Goal: Task Accomplishment & Management: Use online tool/utility

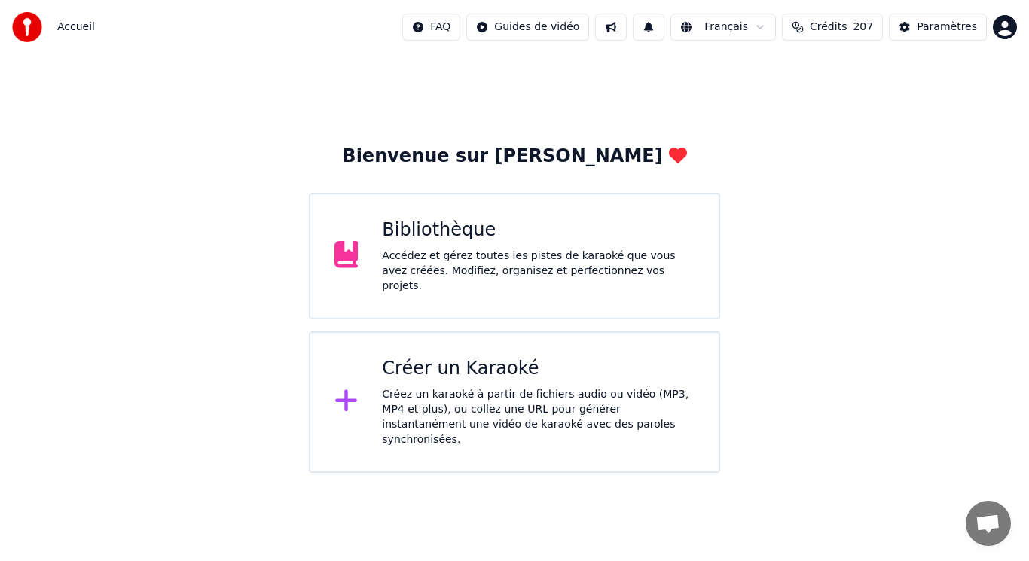
click at [517, 397] on div "Créez un karaoké à partir de fichiers audio ou vidéo (MP3, MP4 et plus), ou col…" at bounding box center [538, 417] width 313 height 60
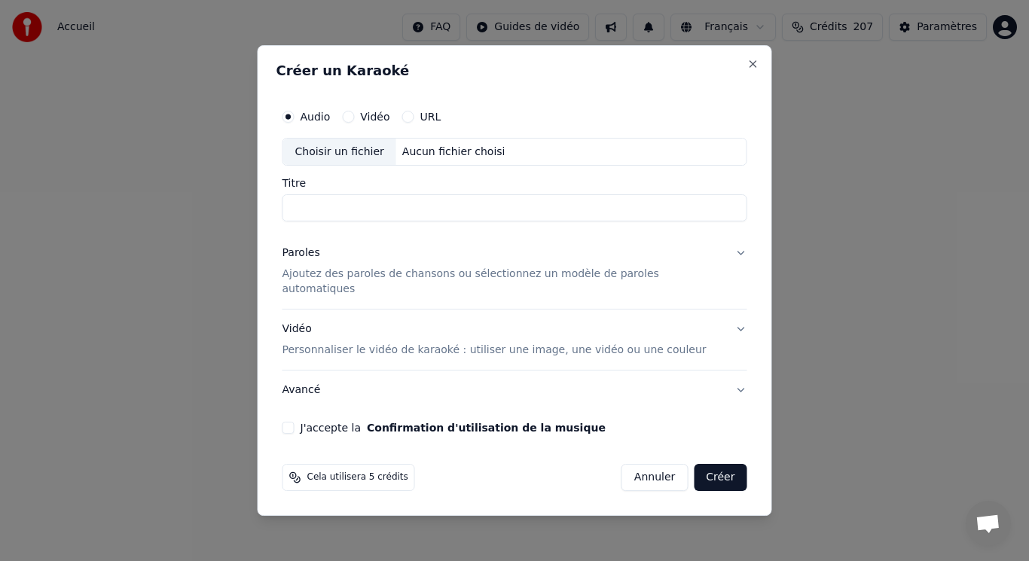
click at [359, 160] on div "Choisir un fichier" at bounding box center [339, 152] width 113 height 27
type input "**********"
click at [391, 280] on p "Ajoutez des paroles de chansons ou sélectionnez un modèle de paroles automatiqu…" at bounding box center [502, 282] width 441 height 30
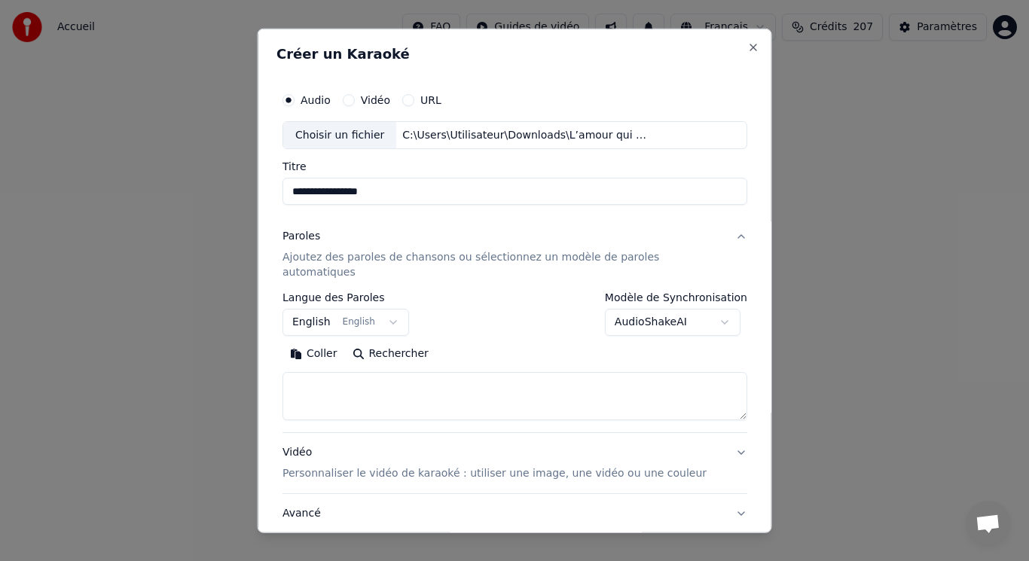
click at [350, 309] on button "English English" at bounding box center [345, 322] width 127 height 27
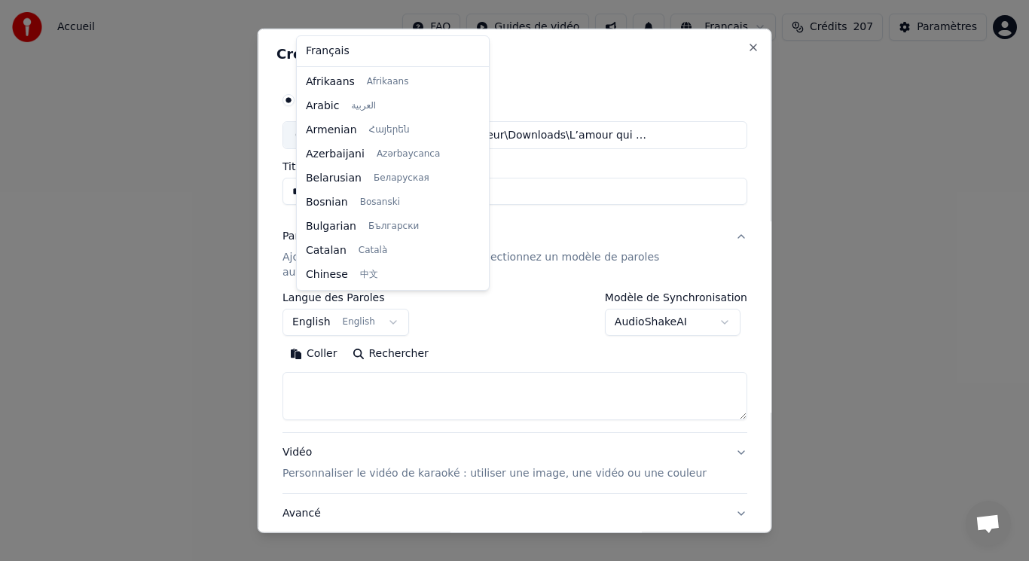
scroll to position [121, 0]
select select "**"
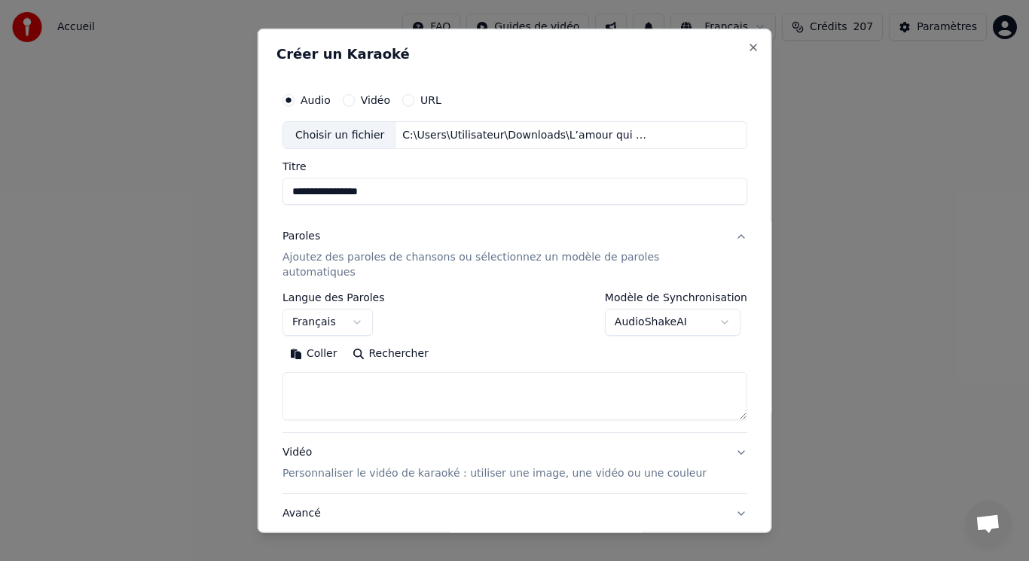
click at [334, 342] on button "Coller" at bounding box center [313, 354] width 63 height 24
click at [490, 346] on button "Développer" at bounding box center [488, 354] width 93 height 24
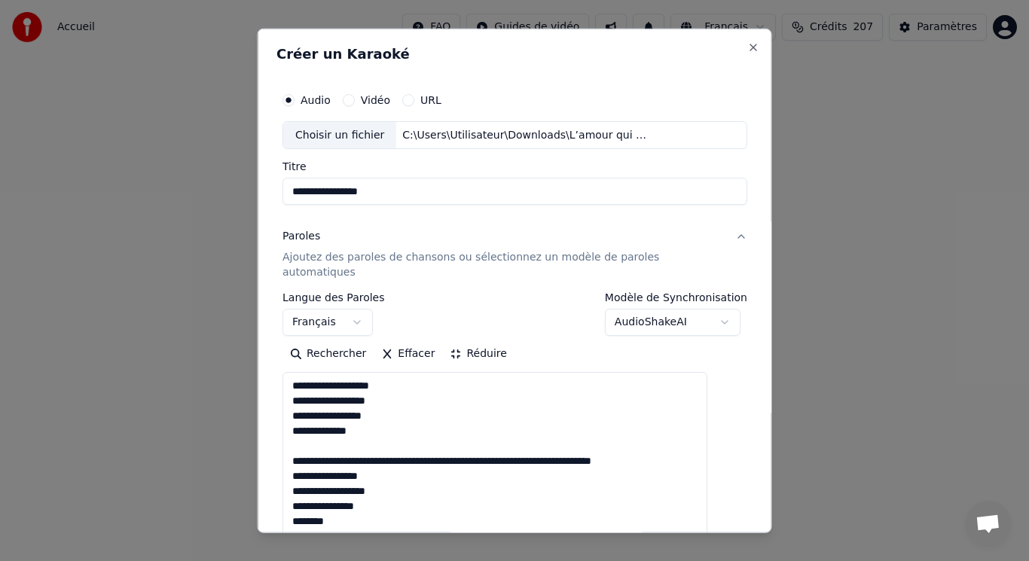
drag, startPoint x: 309, startPoint y: 431, endPoint x: 682, endPoint y: 450, distance: 374.1
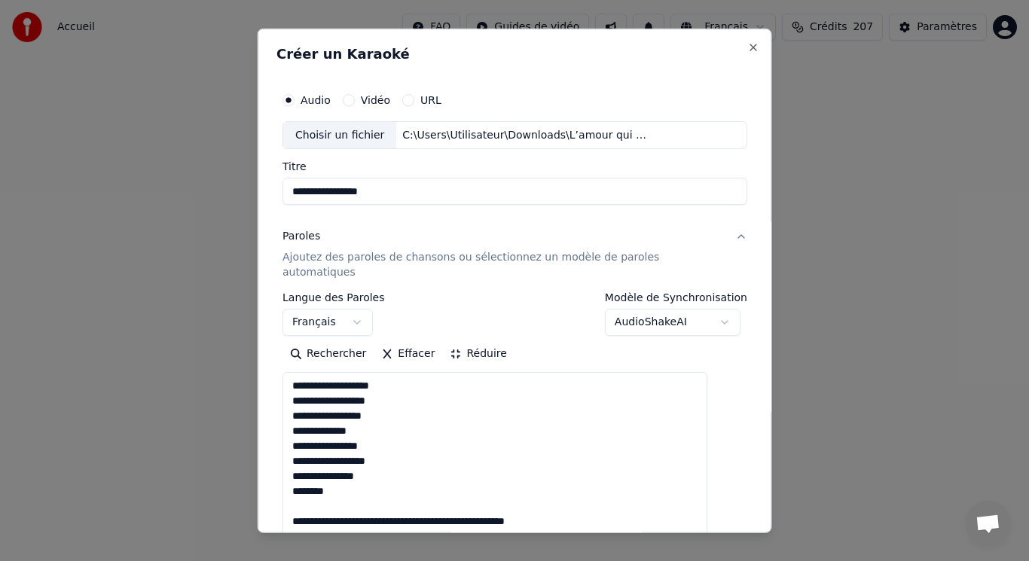
drag, startPoint x: 310, startPoint y: 488, endPoint x: 585, endPoint y: 505, distance: 275.5
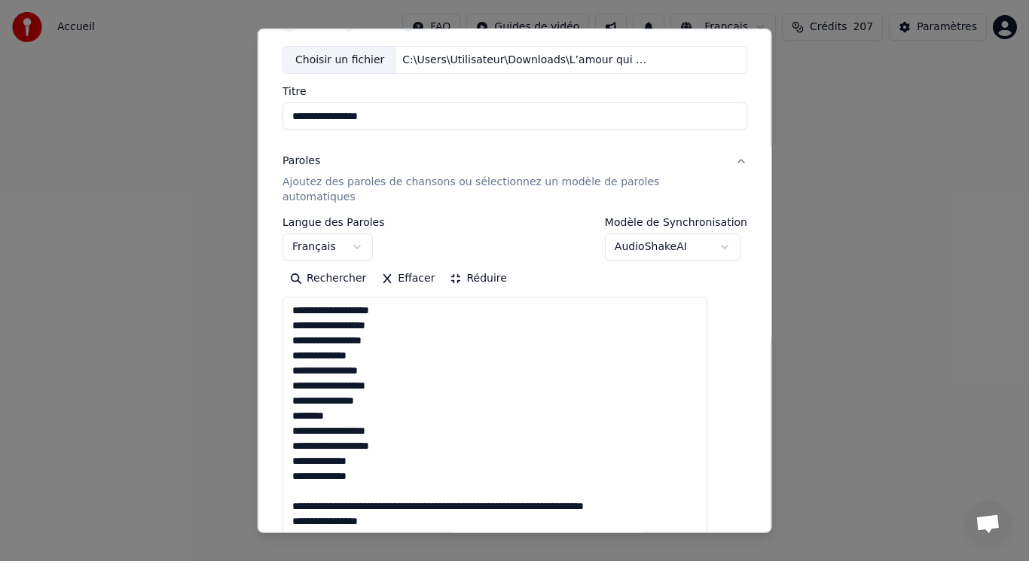
scroll to position [151, 0]
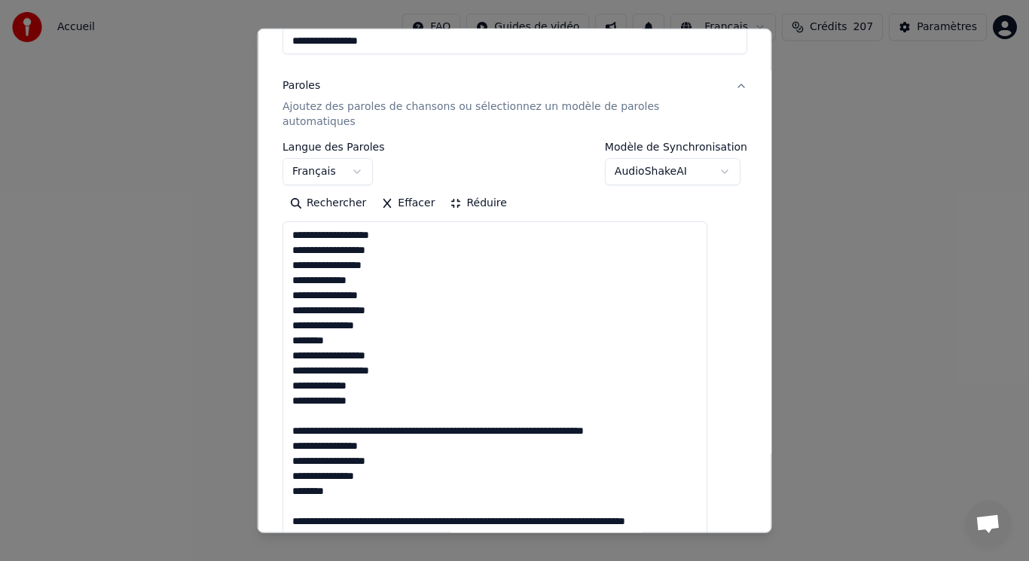
drag, startPoint x: 311, startPoint y: 402, endPoint x: 690, endPoint y: 415, distance: 379.1
click at [691, 416] on textarea "**********" at bounding box center [494, 505] width 425 height 569
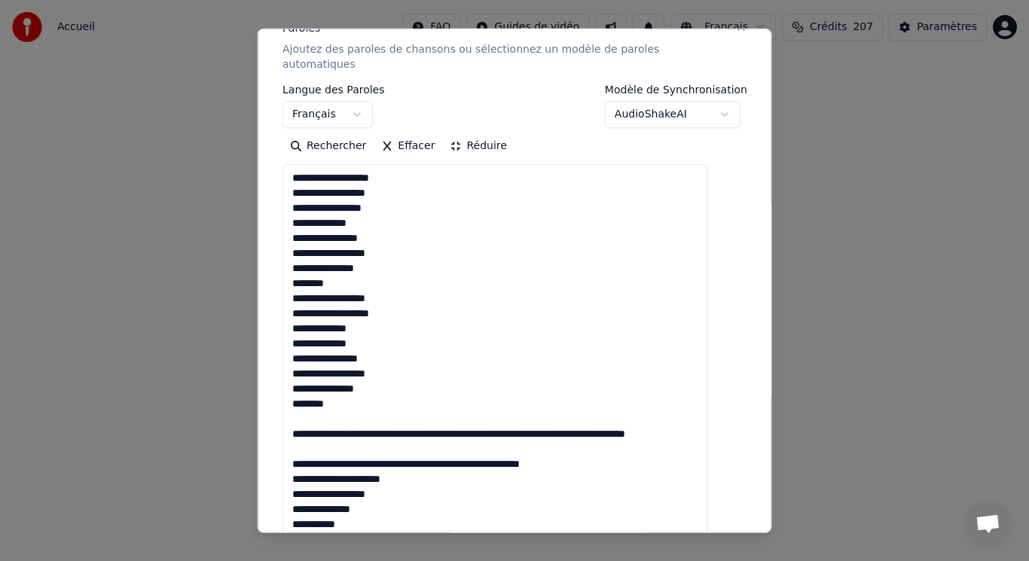
scroll to position [268, 0]
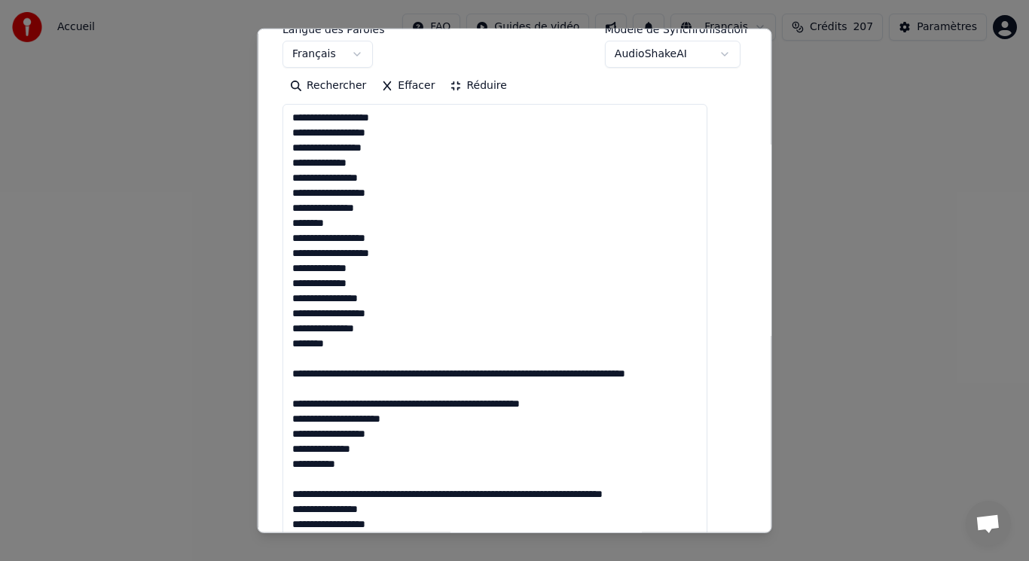
drag, startPoint x: 307, startPoint y: 461, endPoint x: 575, endPoint y: 411, distance: 273.4
click at [575, 411] on textarea "**********" at bounding box center [494, 388] width 425 height 569
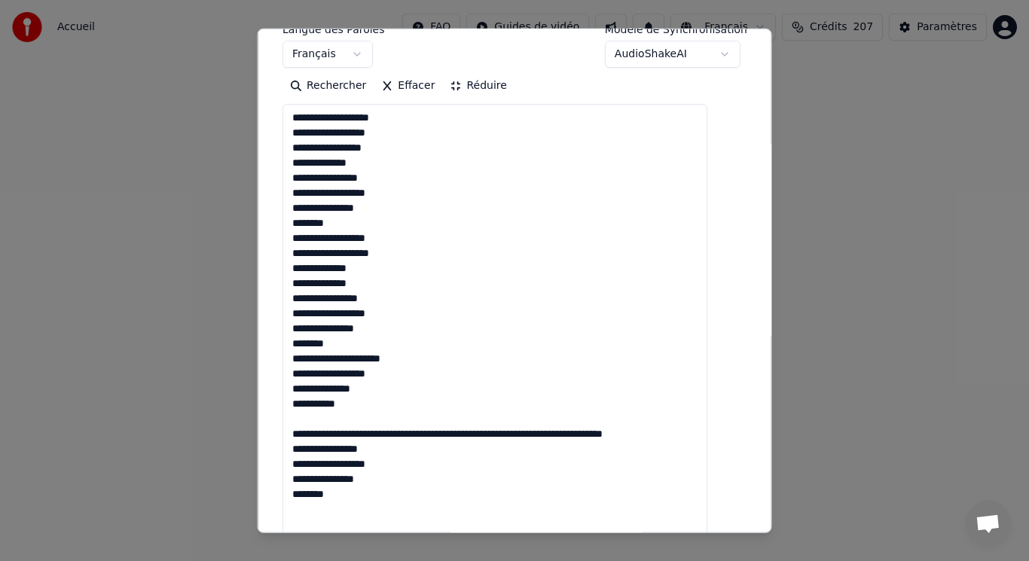
drag, startPoint x: 313, startPoint y: 406, endPoint x: 676, endPoint y: 415, distance: 363.1
click at [676, 415] on textarea "**********" at bounding box center [494, 388] width 425 height 569
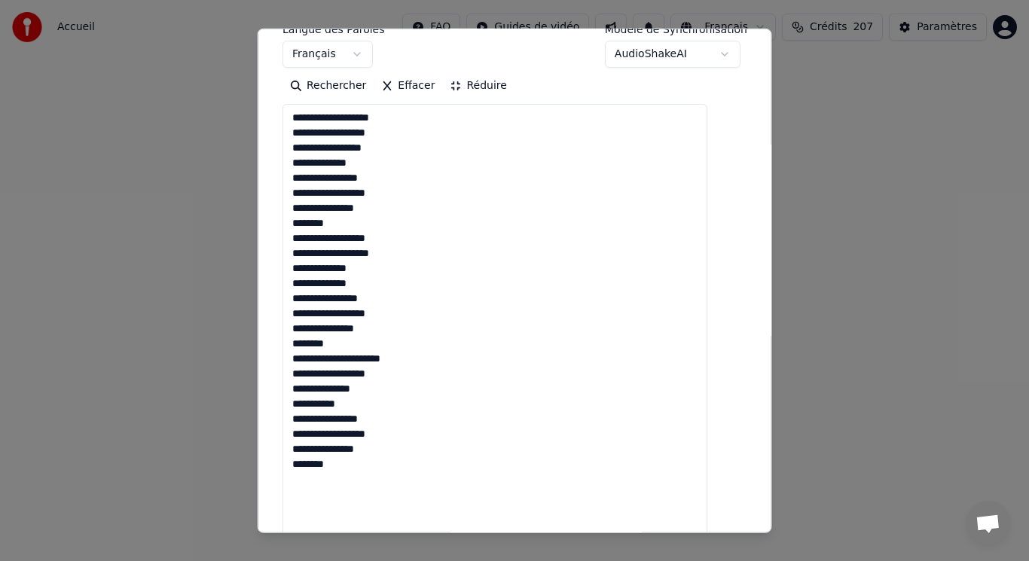
type textarea "**********"
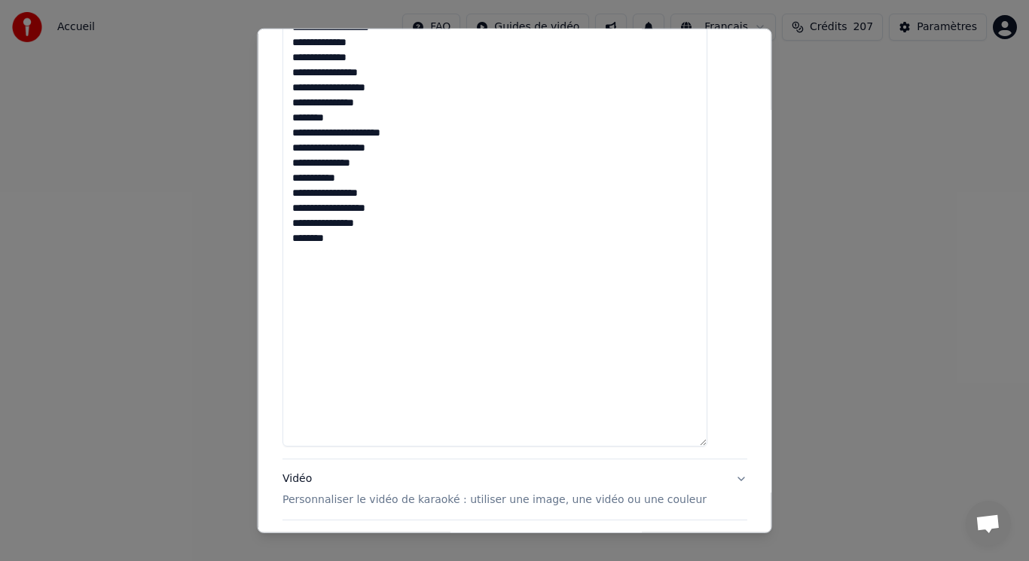
scroll to position [612, 0]
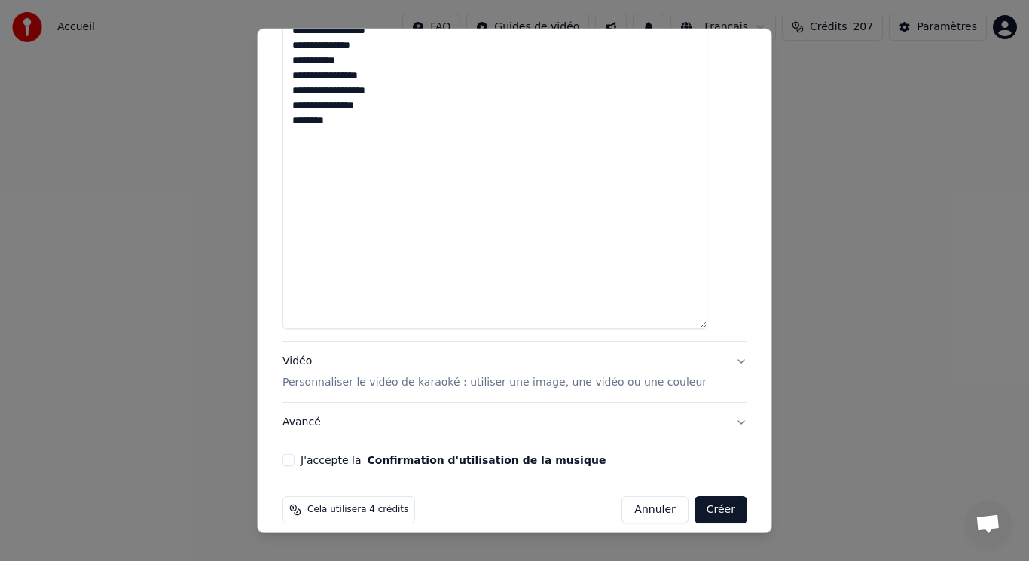
click at [370, 375] on p "Personnaliser le vidéo de karaoké : utiliser une image, une vidéo ou une couleur" at bounding box center [494, 382] width 424 height 15
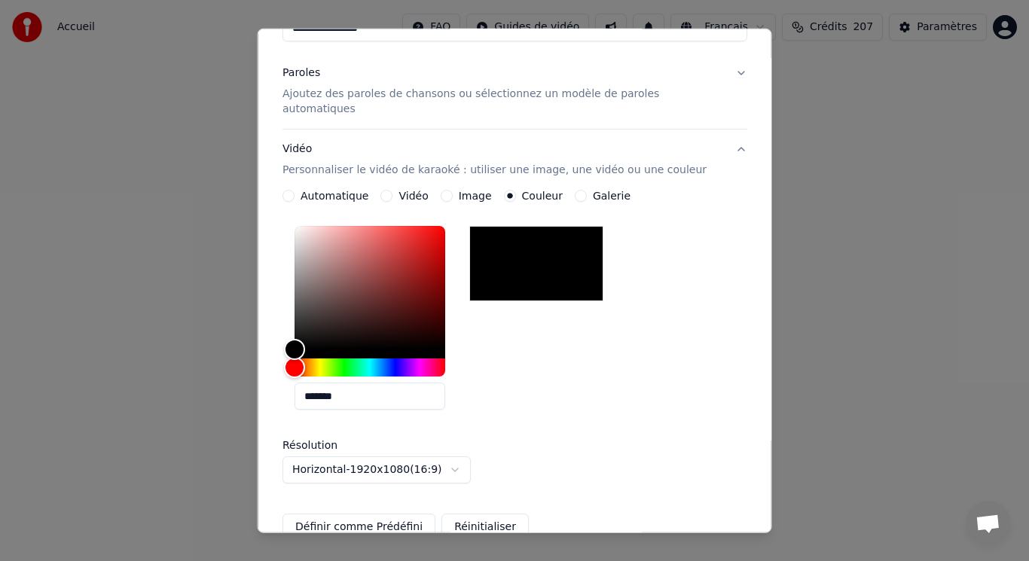
scroll to position [88, 0]
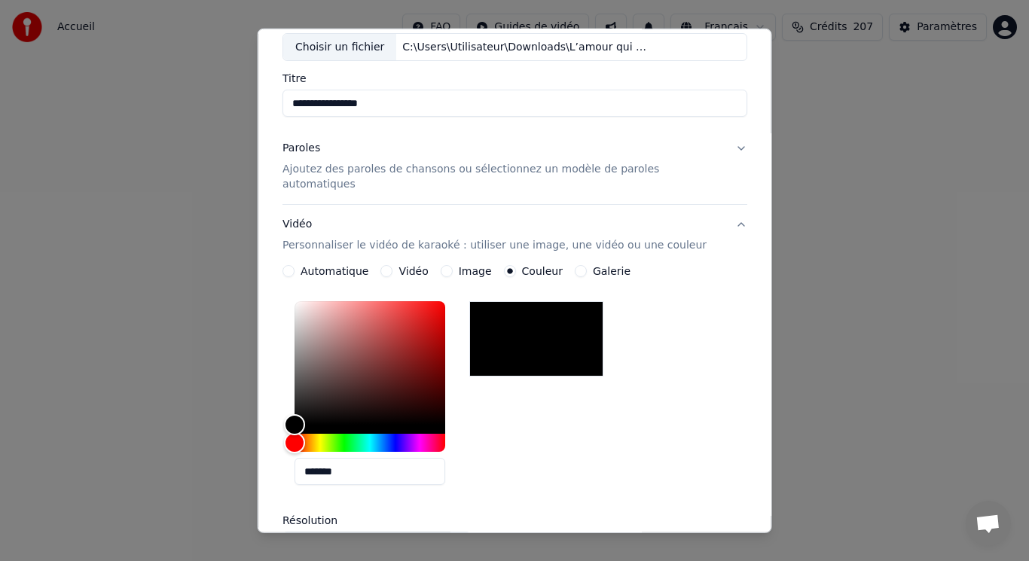
click at [413, 266] on label "Vidéo" at bounding box center [412, 271] width 29 height 11
click at [392, 265] on button "Vidéo" at bounding box center [386, 271] width 12 height 12
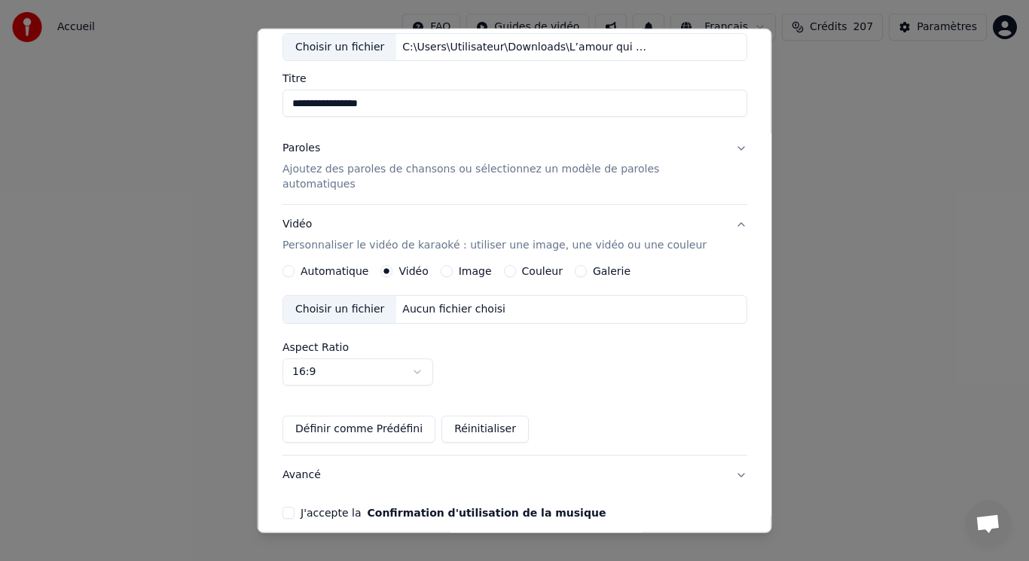
click at [381, 296] on div "Choisir un fichier" at bounding box center [339, 309] width 113 height 27
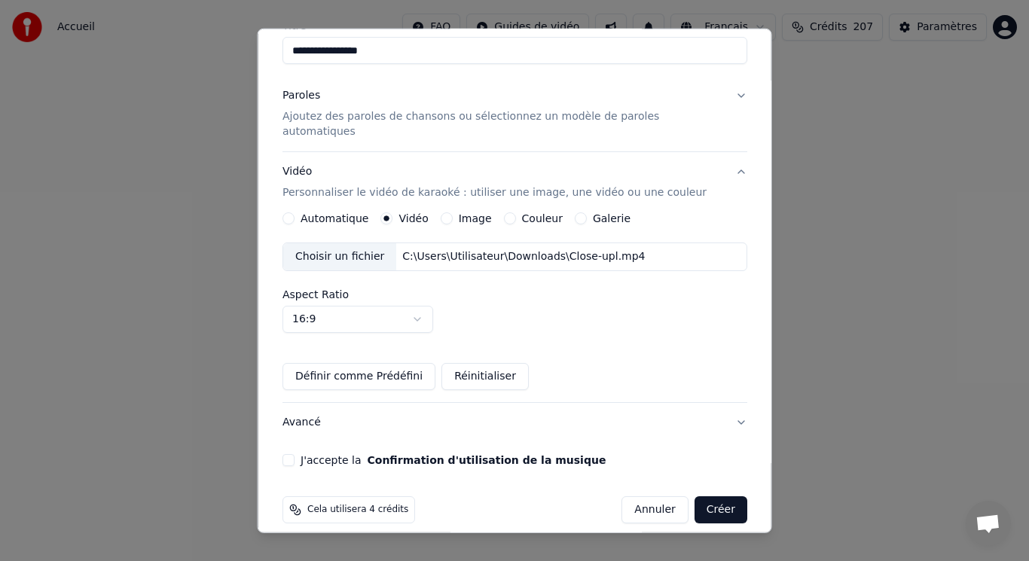
click at [294, 454] on button "J'accepte la Confirmation d'utilisation de la musique" at bounding box center [288, 460] width 12 height 12
click at [319, 412] on button "Avancé" at bounding box center [514, 422] width 465 height 39
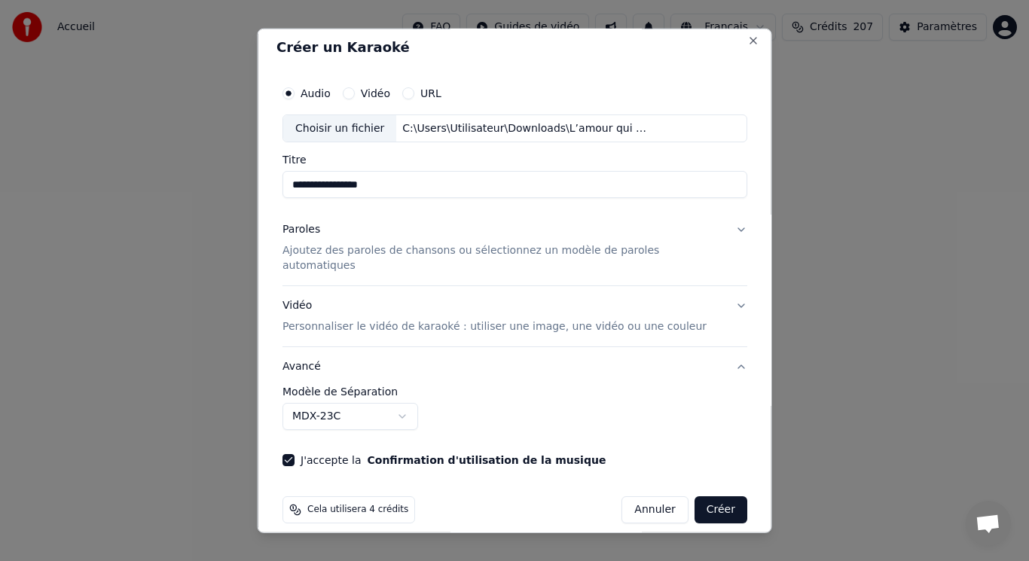
scroll to position [7, 0]
click at [308, 353] on button "Avancé" at bounding box center [514, 366] width 465 height 39
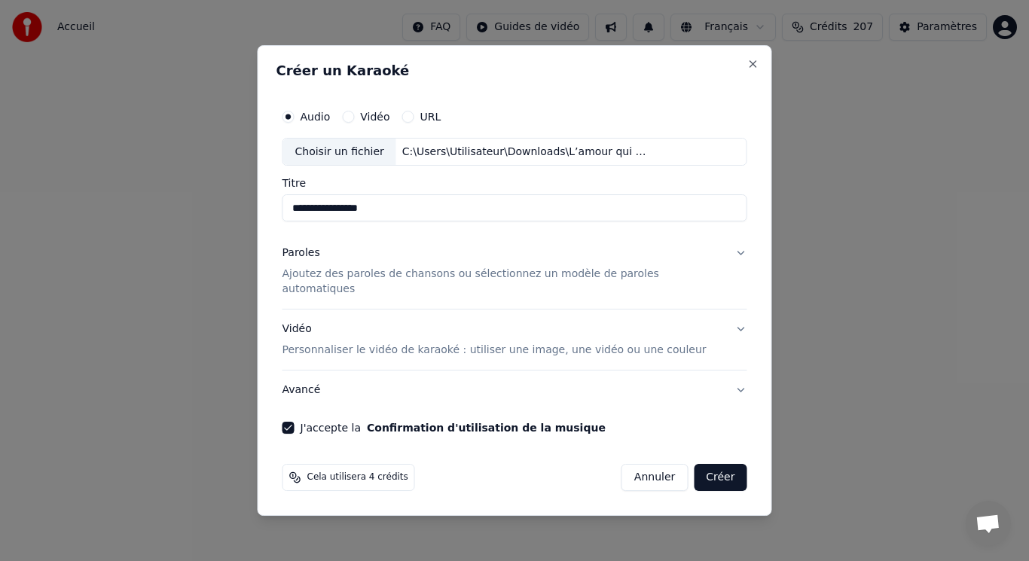
click at [337, 343] on p "Personnaliser le vidéo de karaoké : utiliser une image, une vidéo ou une couleur" at bounding box center [494, 350] width 424 height 15
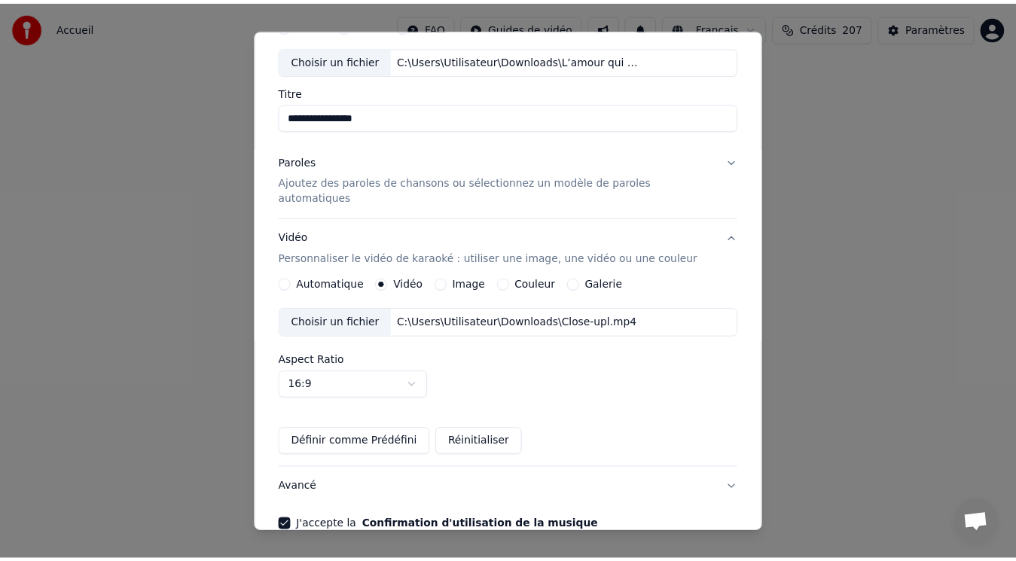
scroll to position [141, 0]
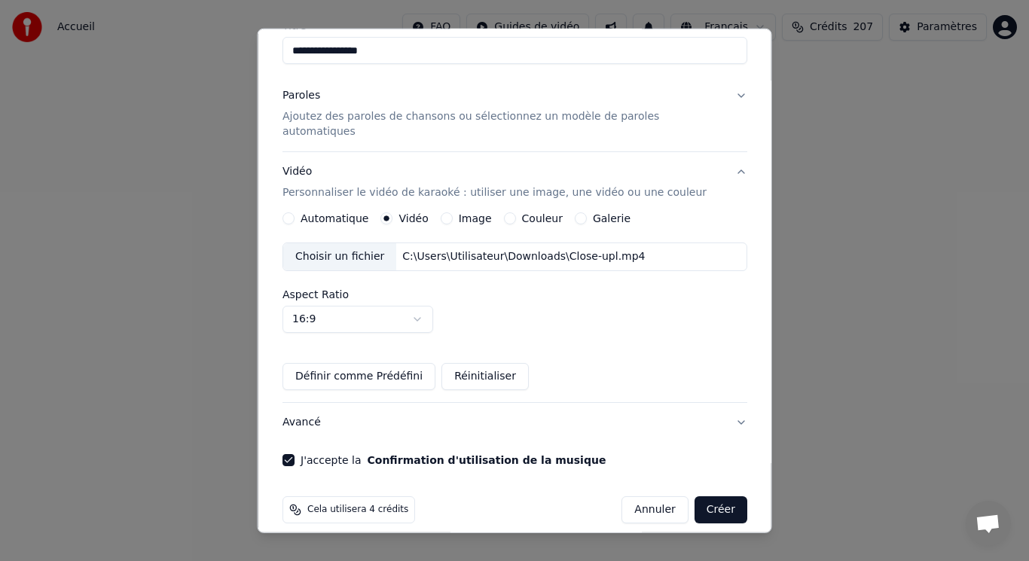
click at [703, 496] on button "Créer" at bounding box center [720, 509] width 53 height 27
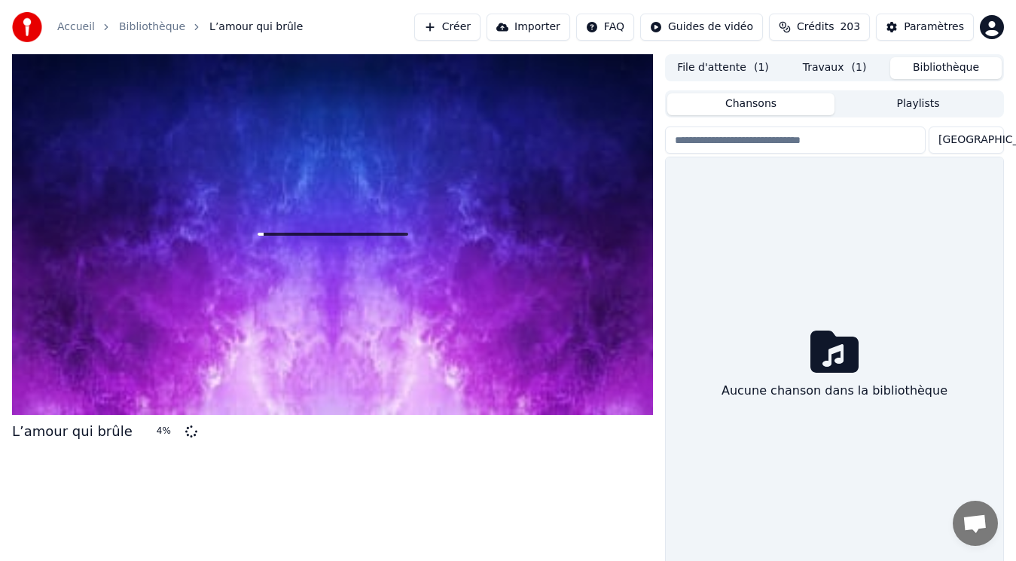
click at [945, 72] on button "Bibliothèque" at bounding box center [945, 68] width 111 height 22
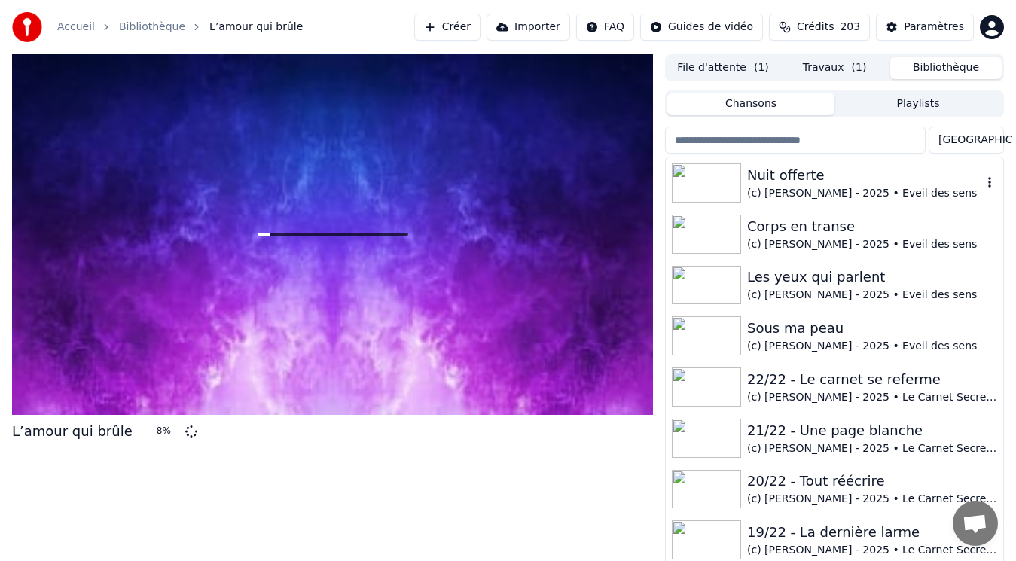
click at [758, 184] on div "Nuit offerte" at bounding box center [864, 175] width 235 height 21
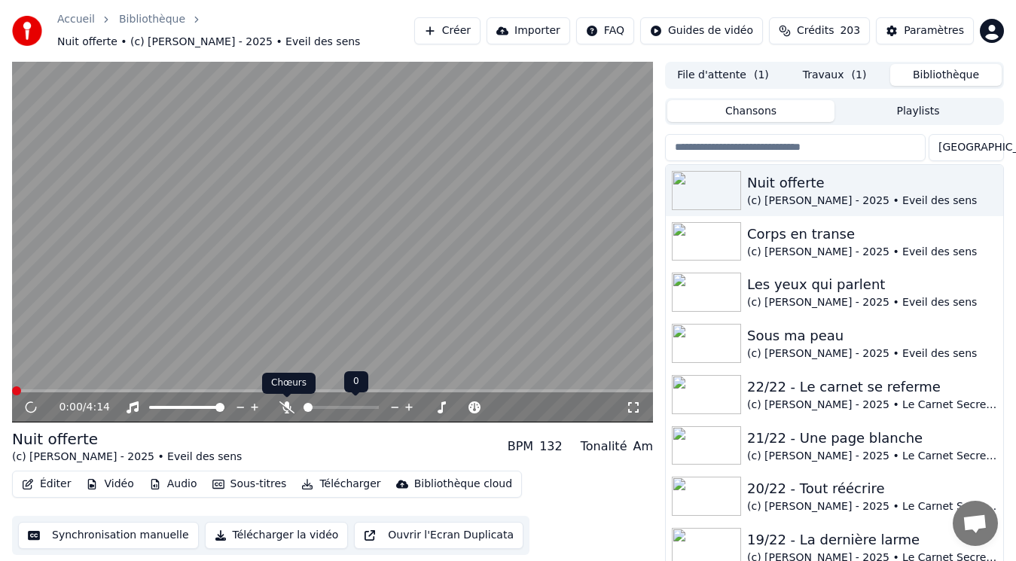
click at [282, 405] on icon at bounding box center [286, 407] width 15 height 12
click at [285, 240] on video at bounding box center [332, 242] width 641 height 361
click at [43, 394] on span at bounding box center [46, 390] width 9 height 9
click at [181, 282] on video at bounding box center [332, 242] width 641 height 361
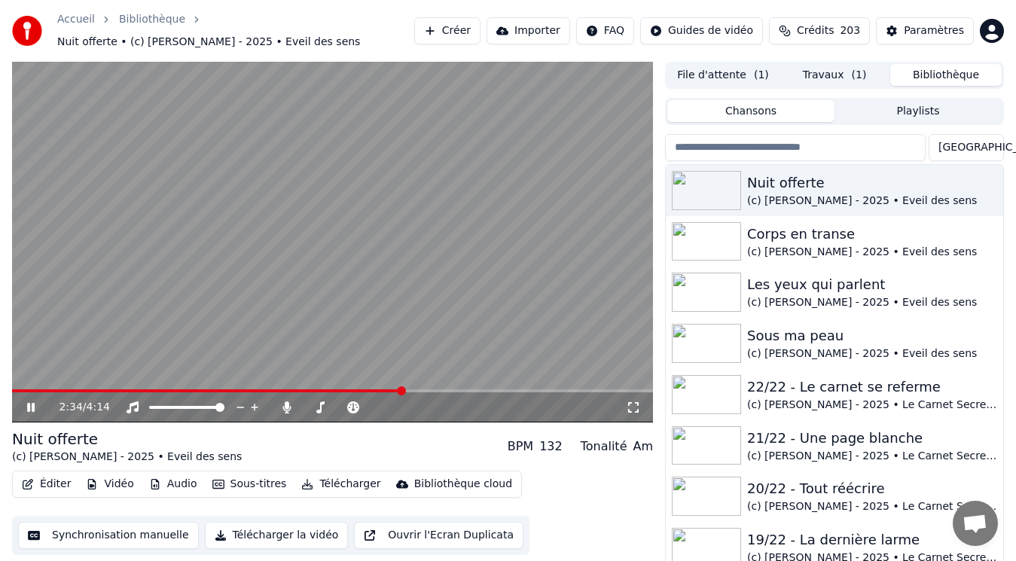
click at [237, 265] on video at bounding box center [332, 242] width 641 height 361
click at [239, 265] on video at bounding box center [332, 242] width 641 height 361
click at [251, 261] on video at bounding box center [332, 242] width 641 height 361
click at [29, 408] on icon at bounding box center [30, 407] width 9 height 11
click at [202, 279] on video at bounding box center [332, 242] width 641 height 361
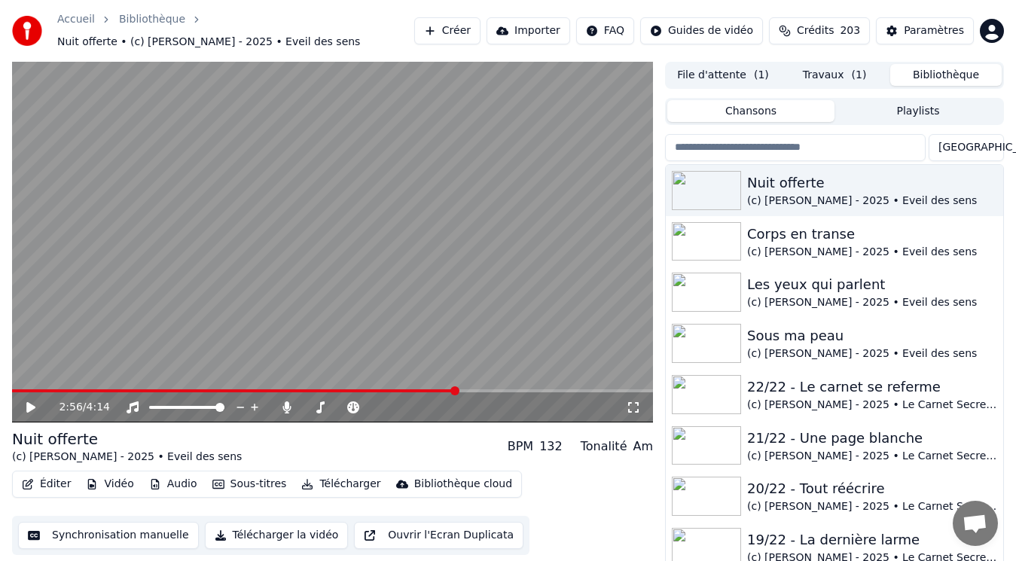
click at [813, 73] on button "Travaux ( 1 )" at bounding box center [834, 75] width 111 height 22
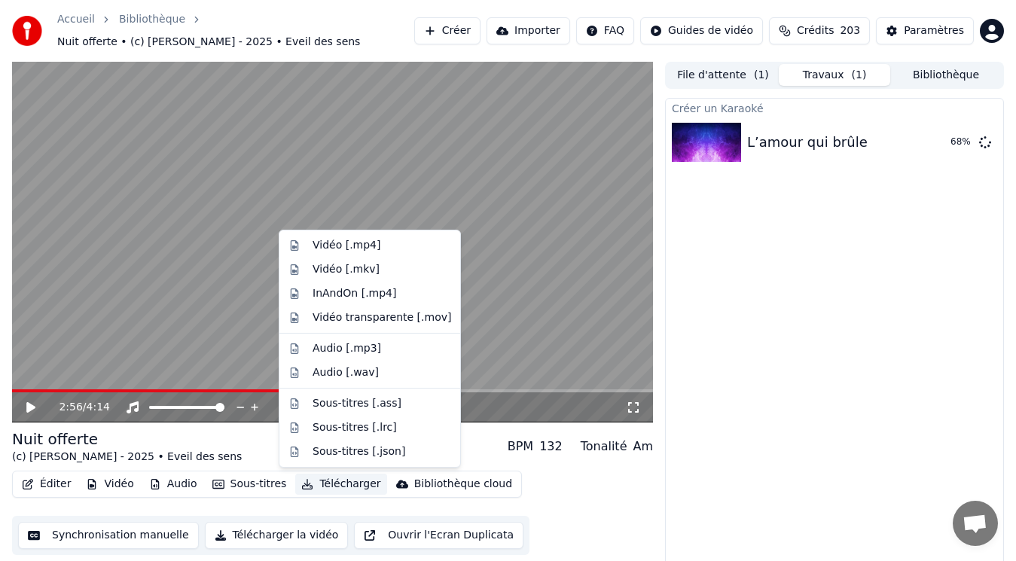
click at [313, 486] on button "Télécharger" at bounding box center [340, 484] width 91 height 21
click at [327, 245] on div "Vidéo [.mp4]" at bounding box center [347, 245] width 68 height 15
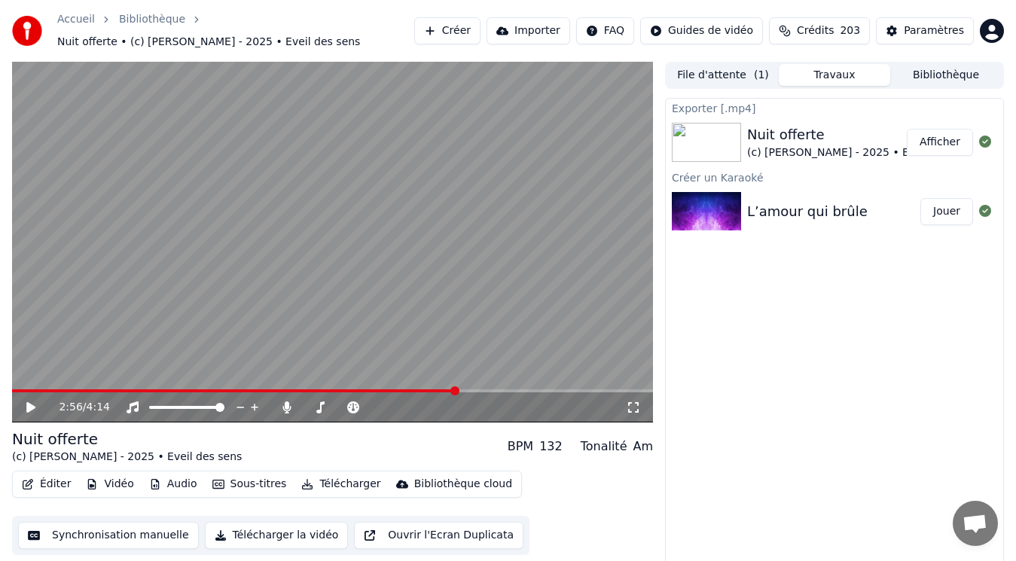
click at [956, 142] on button "Afficher" at bounding box center [940, 142] width 66 height 27
click at [775, 206] on div "L’amour qui brûle" at bounding box center [807, 211] width 121 height 21
click at [954, 78] on button "Bibliothèque" at bounding box center [945, 75] width 111 height 22
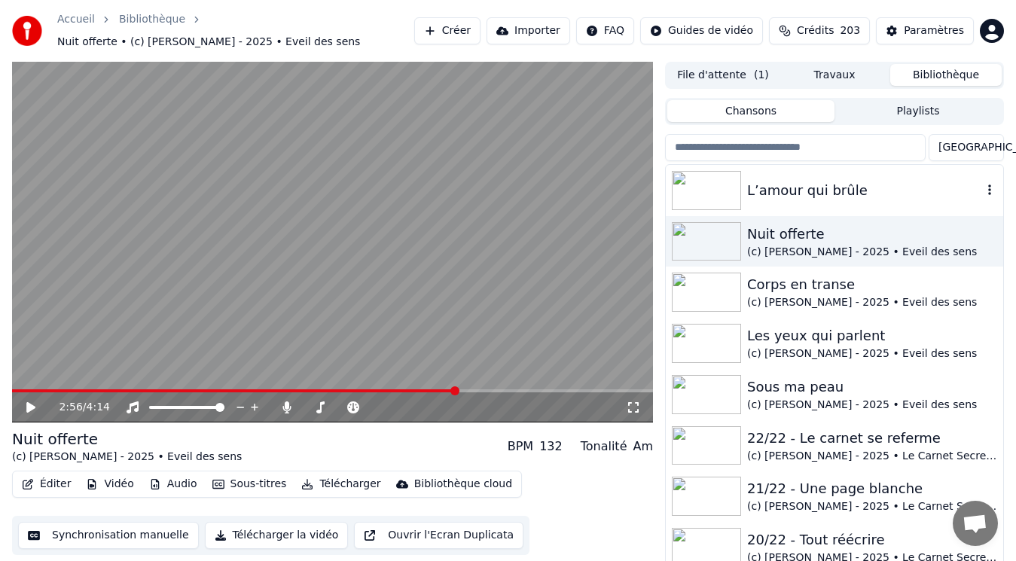
click at [806, 200] on div "L’amour qui brûle" at bounding box center [864, 190] width 235 height 21
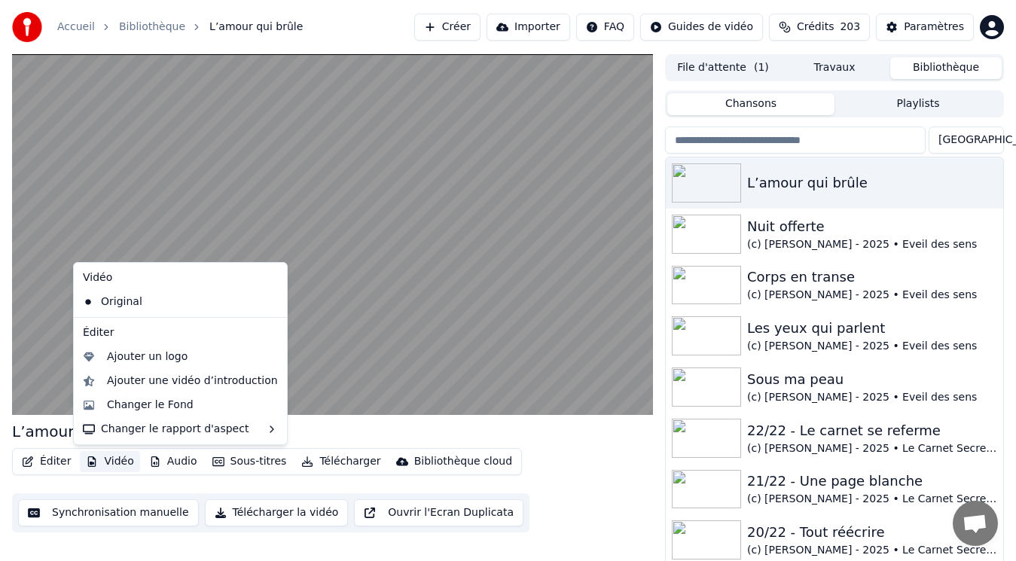
click at [121, 463] on button "Vidéo" at bounding box center [110, 461] width 60 height 21
click at [144, 362] on div "Ajouter un logo" at bounding box center [147, 356] width 81 height 15
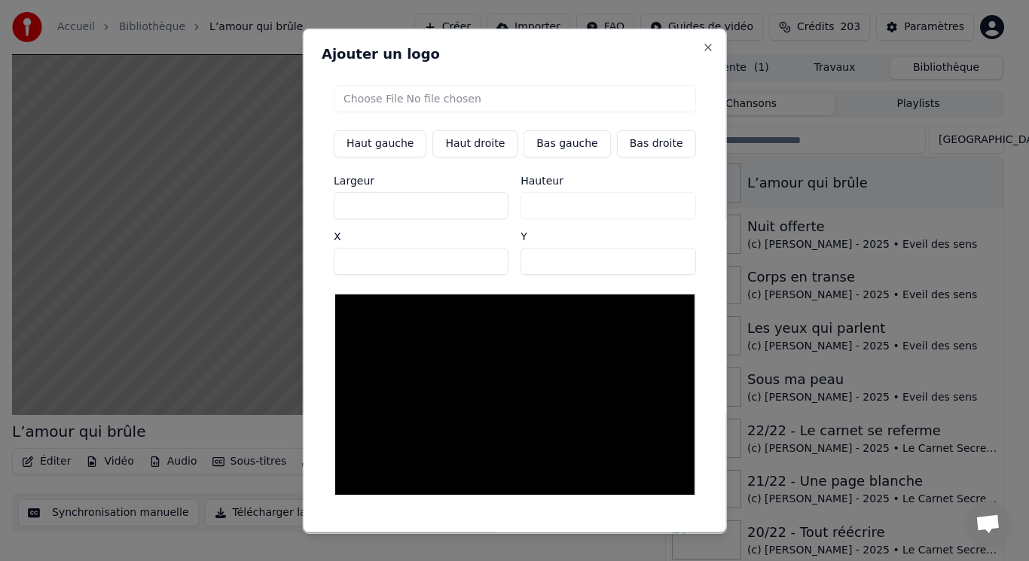
click at [396, 99] on input "file" at bounding box center [515, 97] width 362 height 27
type input "**********"
type input "***"
click at [542, 139] on button "Bas gauche" at bounding box center [566, 143] width 87 height 27
type input "***"
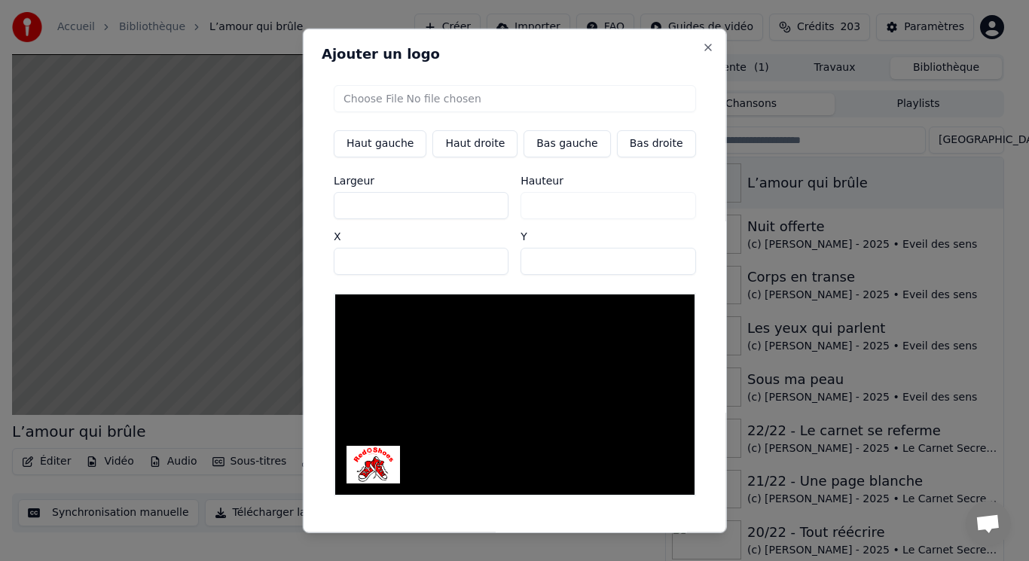
click at [625, 532] on button "Sauvegarder" at bounding box center [661, 545] width 91 height 27
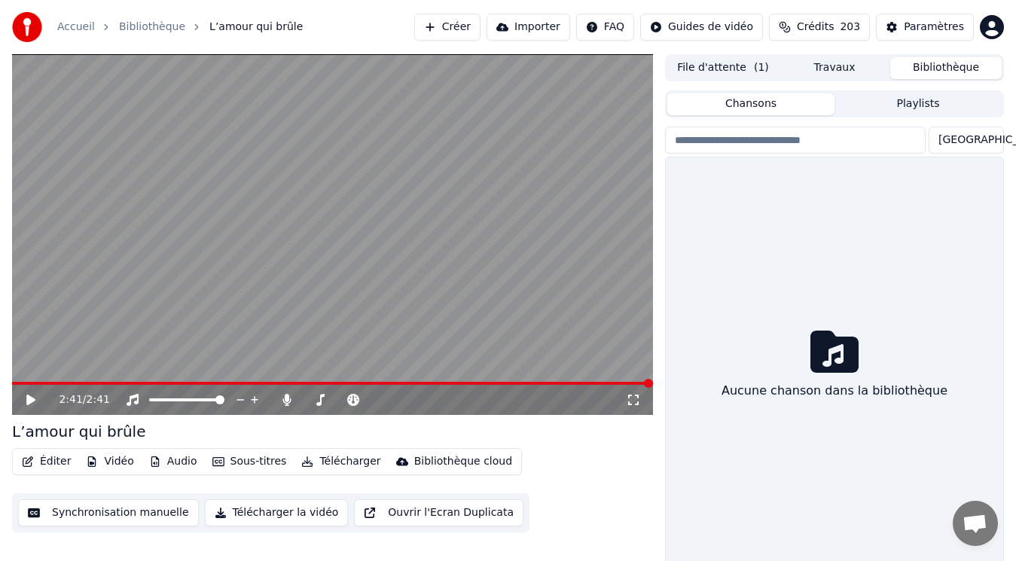
click at [947, 65] on button "Bibliothèque" at bounding box center [945, 68] width 111 height 22
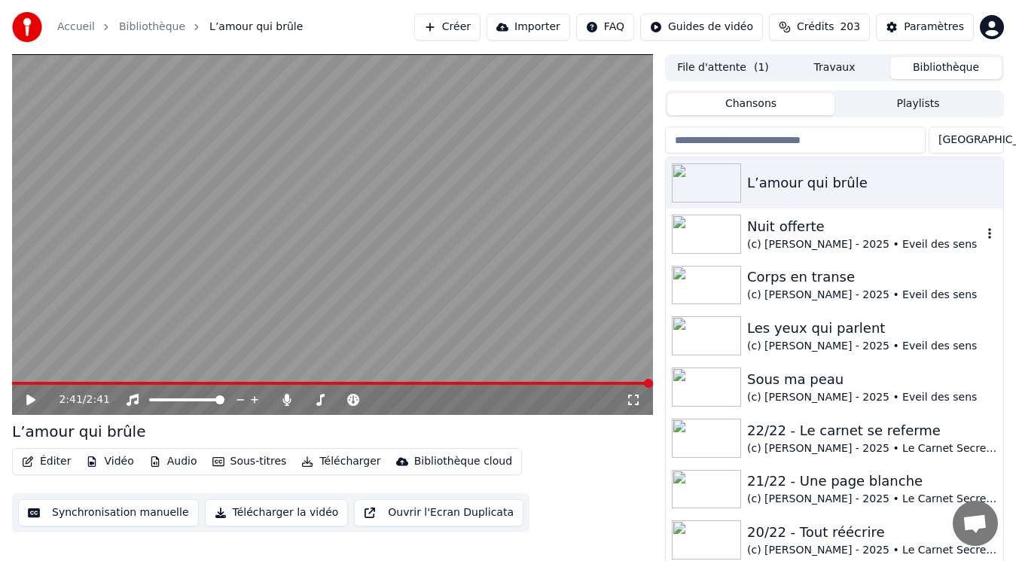
click at [832, 243] on div "(c) [PERSON_NAME] - 2025 • Eveil des sens" at bounding box center [864, 244] width 235 height 15
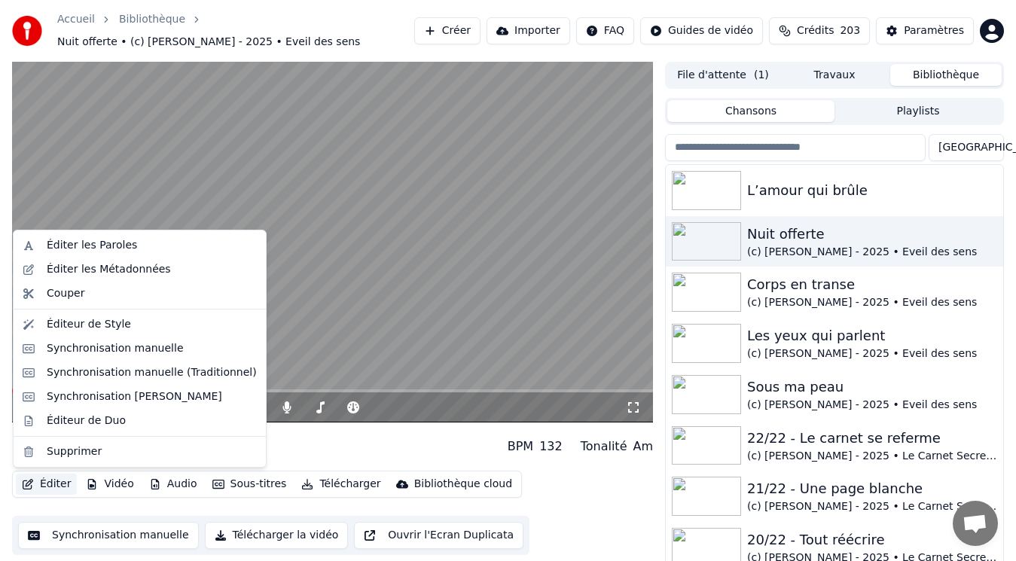
click at [41, 482] on button "Éditer" at bounding box center [46, 484] width 61 height 21
click at [102, 271] on div "Éditer les Métadonnées" at bounding box center [109, 269] width 124 height 15
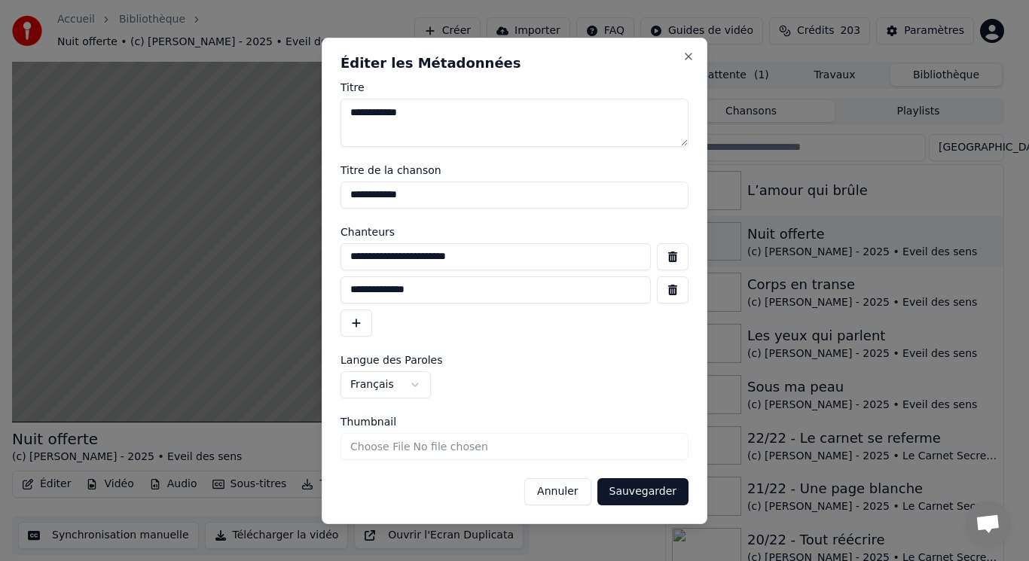
drag, startPoint x: 513, startPoint y: 259, endPoint x: 307, endPoint y: 264, distance: 205.7
click at [307, 264] on body "**********" at bounding box center [508, 280] width 1016 height 561
click at [556, 484] on button "Annuler" at bounding box center [557, 491] width 66 height 27
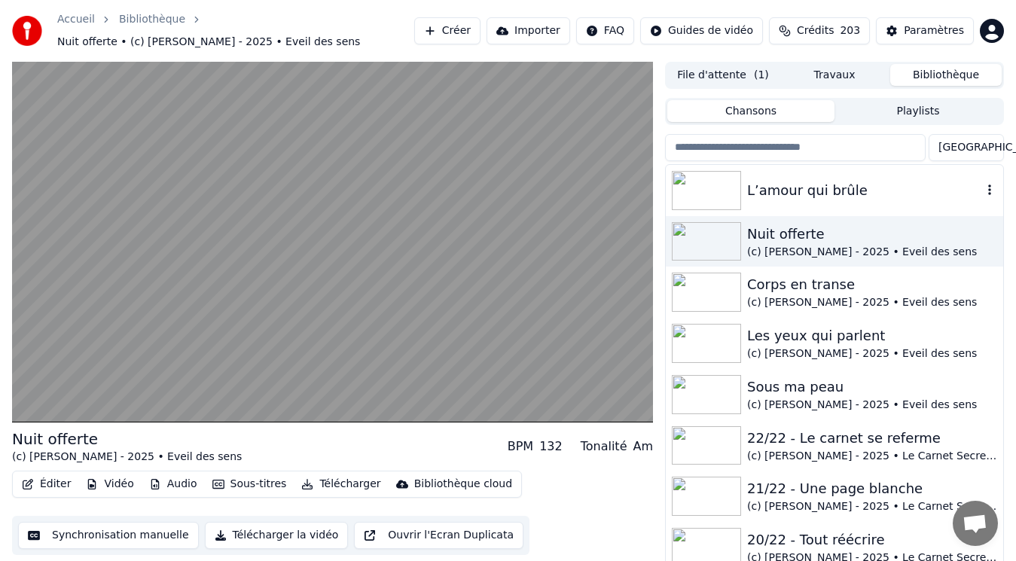
click at [731, 185] on img at bounding box center [706, 190] width 69 height 39
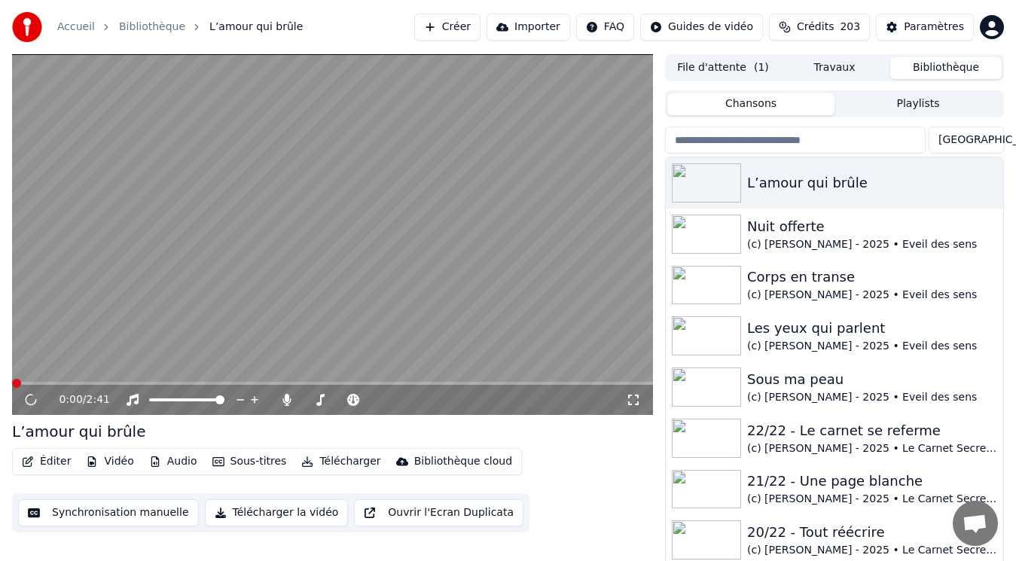
click at [50, 458] on button "Éditer" at bounding box center [46, 461] width 61 height 21
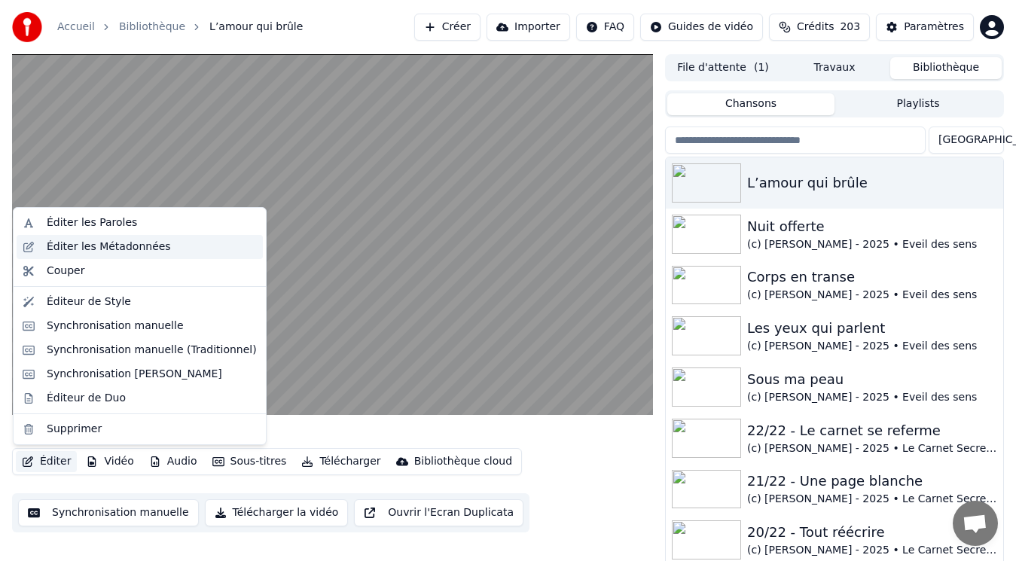
click at [77, 249] on div "Éditer les Métadonnées" at bounding box center [109, 247] width 124 height 15
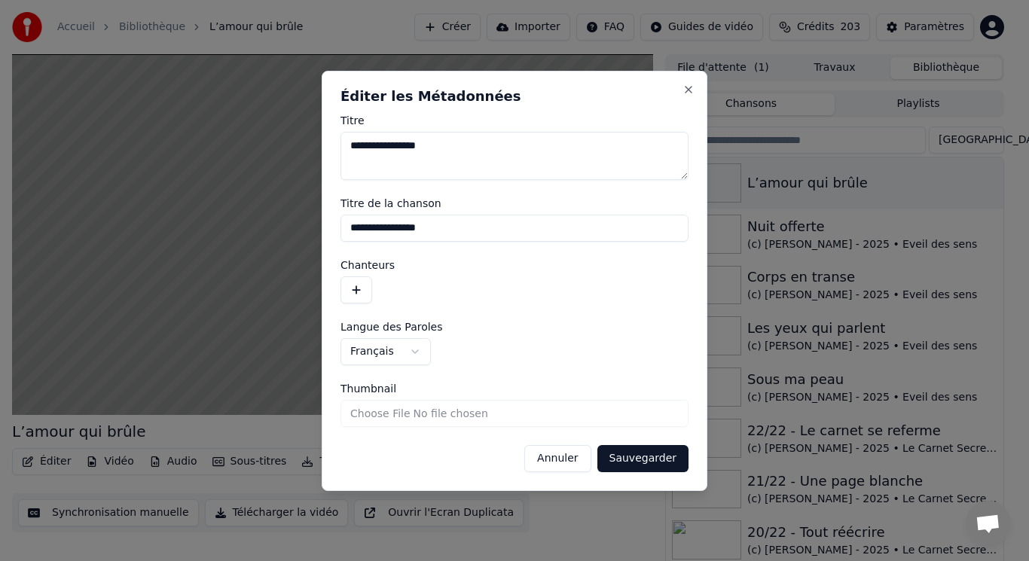
click at [354, 288] on button "button" at bounding box center [356, 289] width 32 height 27
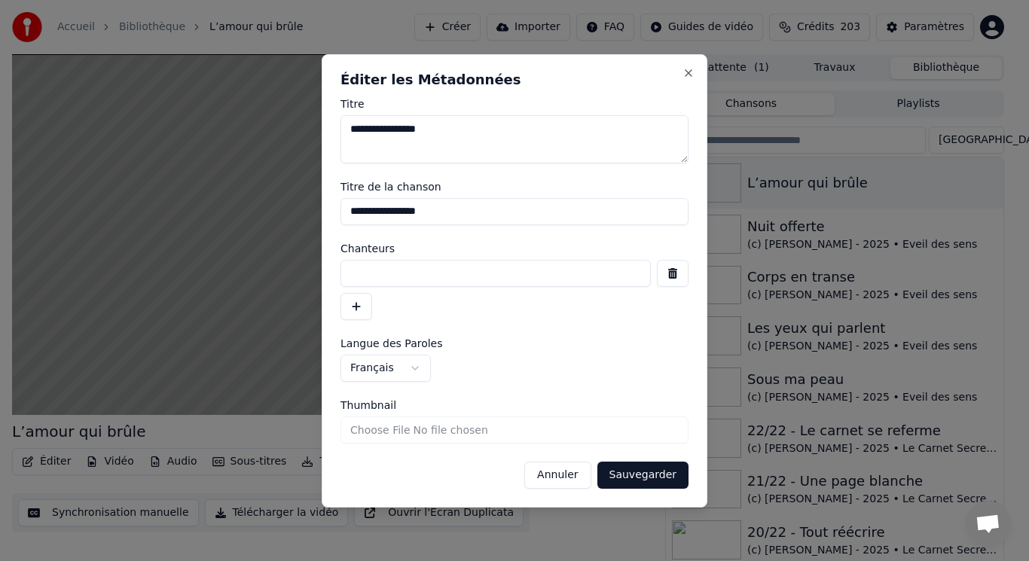
paste input "**********"
type input "**********"
click at [359, 303] on button "button" at bounding box center [356, 306] width 32 height 27
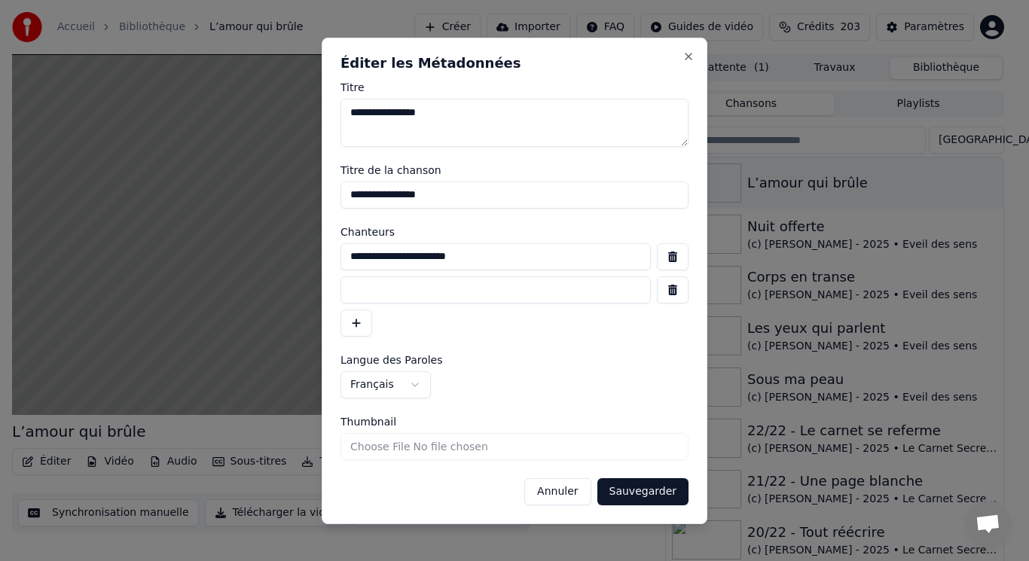
click at [485, 290] on input at bounding box center [495, 289] width 310 height 27
type input "**********"
click at [404, 451] on input "Thumbnail" at bounding box center [514, 446] width 348 height 27
type input "**********"
click at [630, 494] on button "Sauvegarder" at bounding box center [642, 491] width 91 height 27
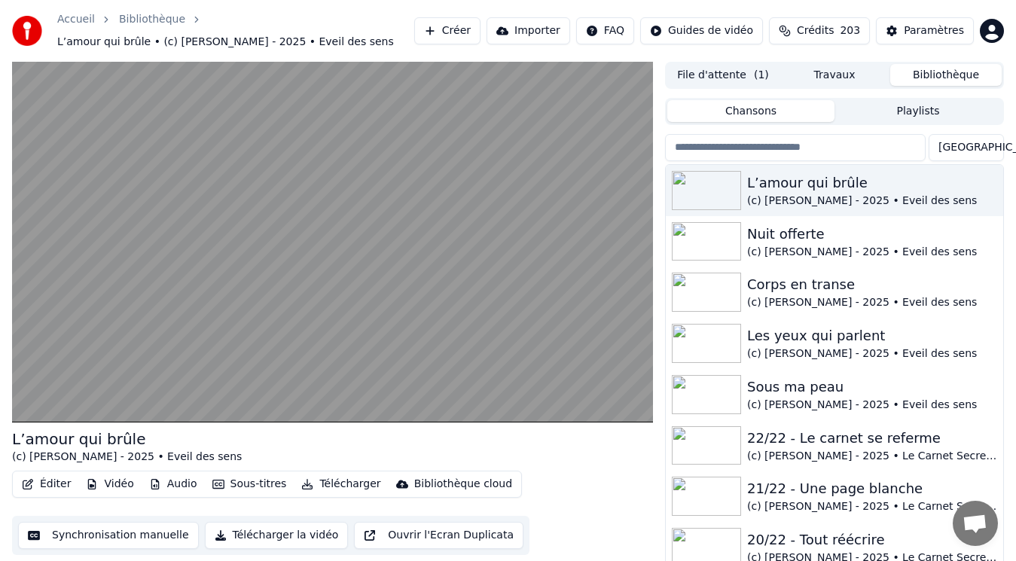
click at [157, 482] on button "Audio" at bounding box center [173, 484] width 60 height 21
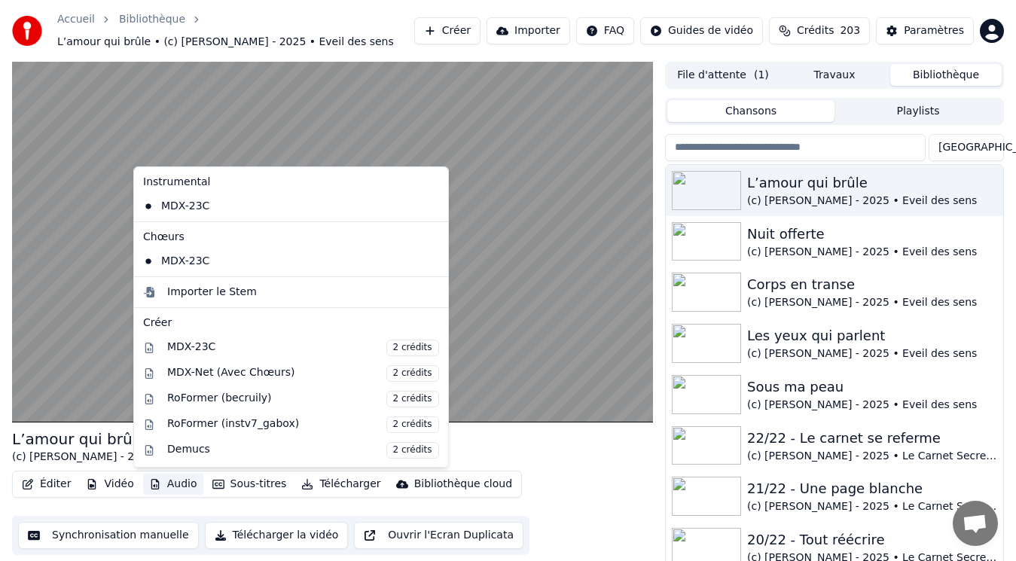
click at [727, 75] on button "File d'attente ( 1 )" at bounding box center [722, 75] width 111 height 22
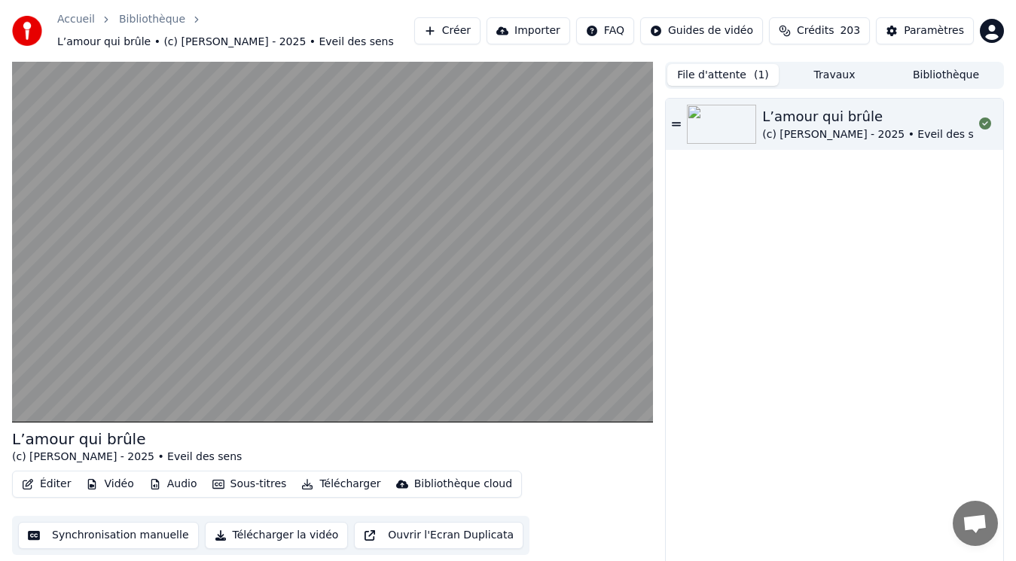
click at [748, 129] on img at bounding box center [721, 124] width 69 height 39
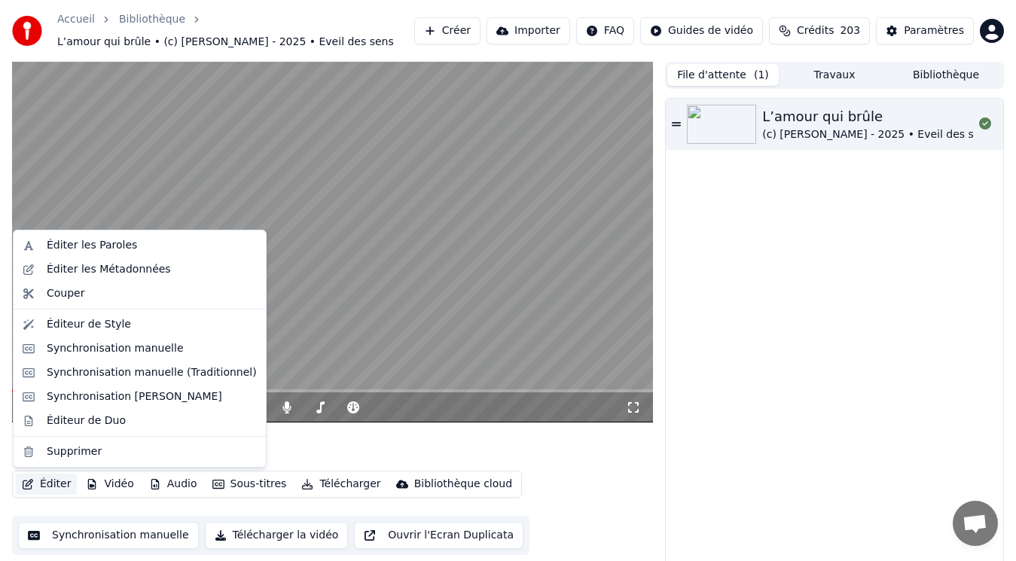
click at [56, 486] on button "Éditer" at bounding box center [46, 484] width 61 height 21
click at [70, 274] on div "Éditer les Métadonnées" at bounding box center [109, 269] width 124 height 15
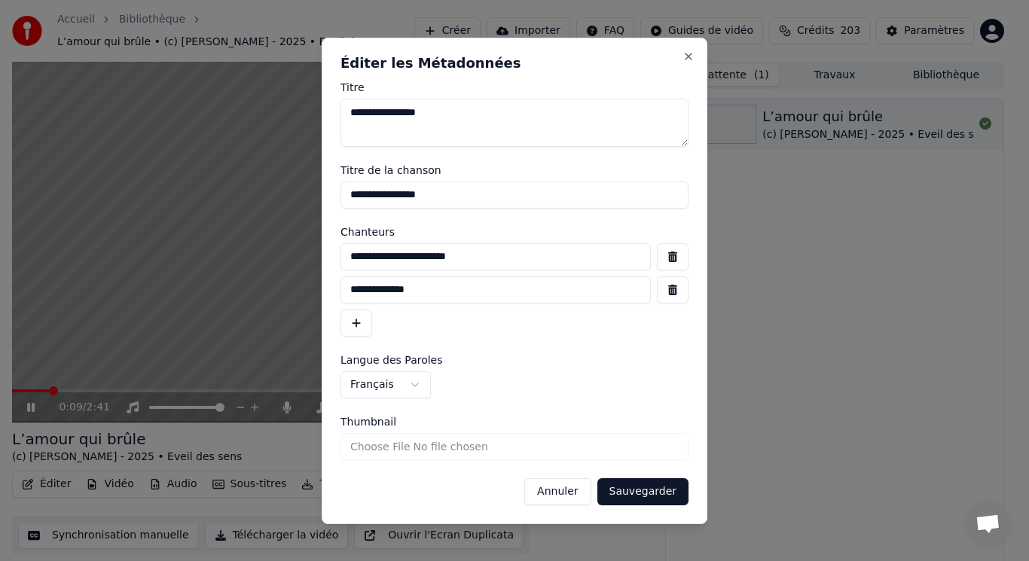
click at [391, 442] on input "Thumbnail" at bounding box center [514, 446] width 348 height 27
type input "**********"
click at [636, 493] on button "Sauvegarder" at bounding box center [642, 491] width 91 height 27
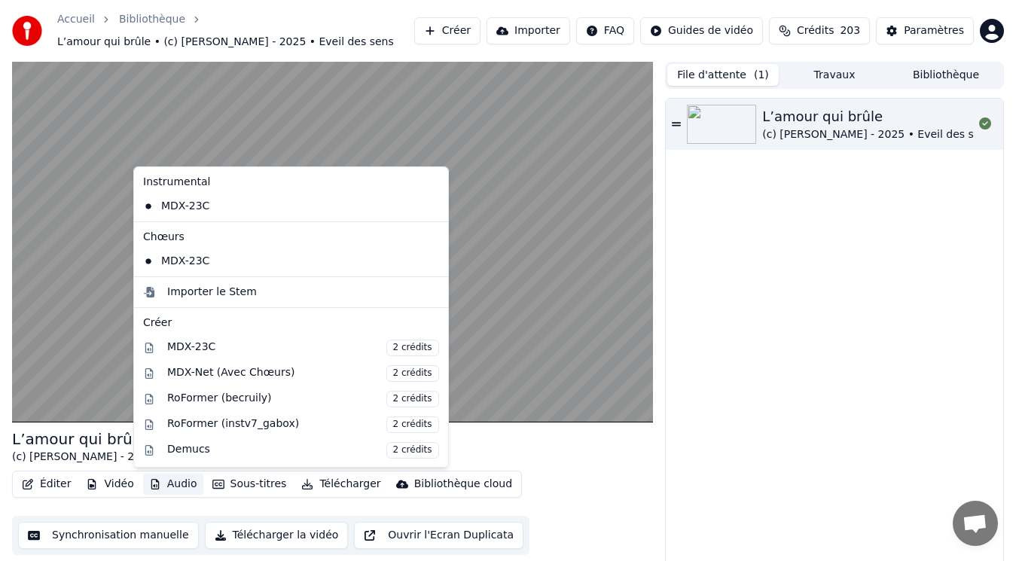
click at [170, 484] on button "Audio" at bounding box center [173, 484] width 60 height 21
click at [201, 295] on div "Importer le Stem" at bounding box center [212, 292] width 90 height 15
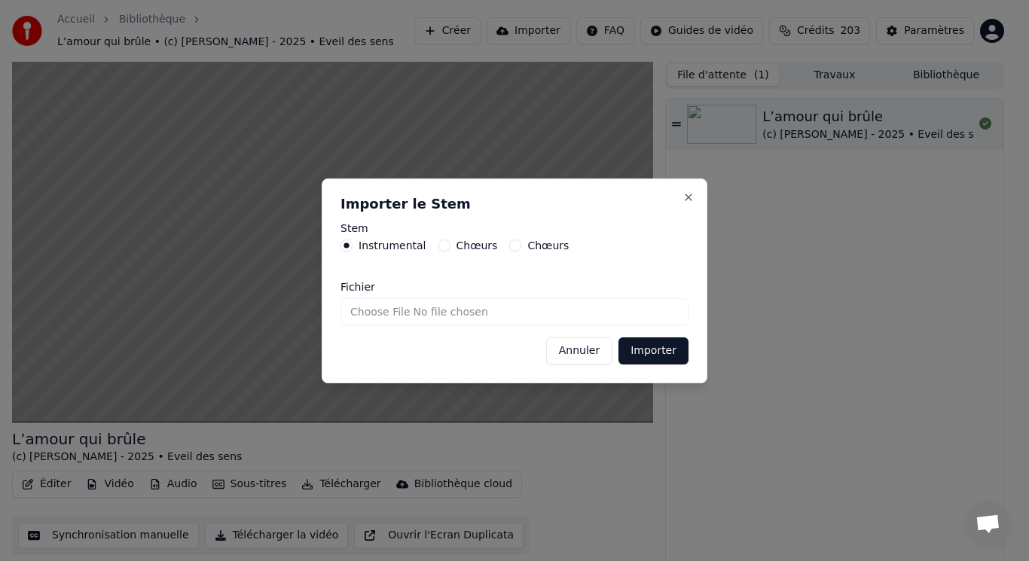
click at [393, 246] on label "Instrumental" at bounding box center [393, 245] width 68 height 11
click at [352, 246] on button "Instrumental" at bounding box center [346, 246] width 12 height 12
click at [388, 310] on input "Fichier" at bounding box center [514, 311] width 348 height 27
type input "**********"
click at [645, 358] on button "Importer" at bounding box center [653, 350] width 70 height 27
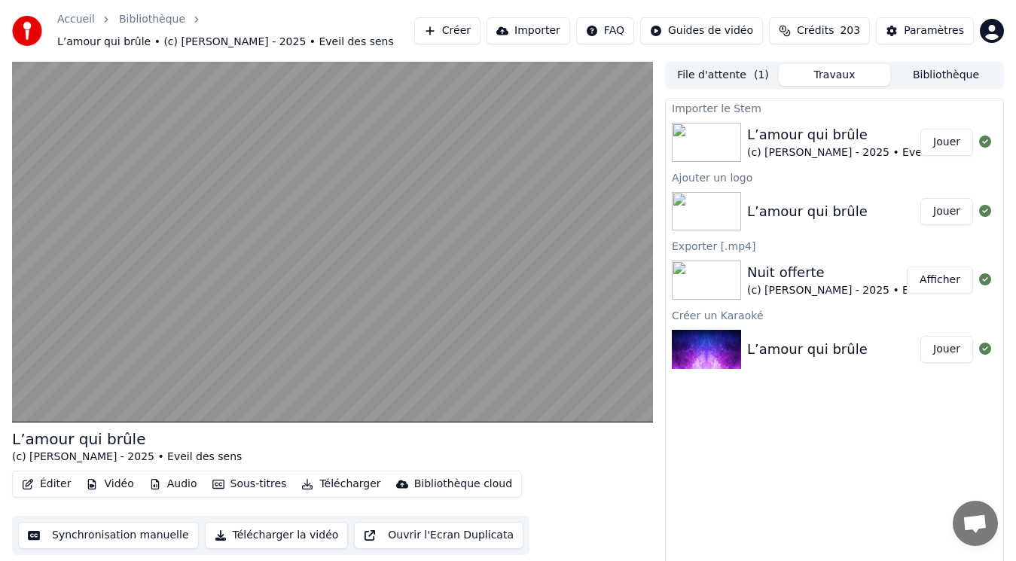
click at [115, 484] on button "Vidéo" at bounding box center [110, 484] width 60 height 21
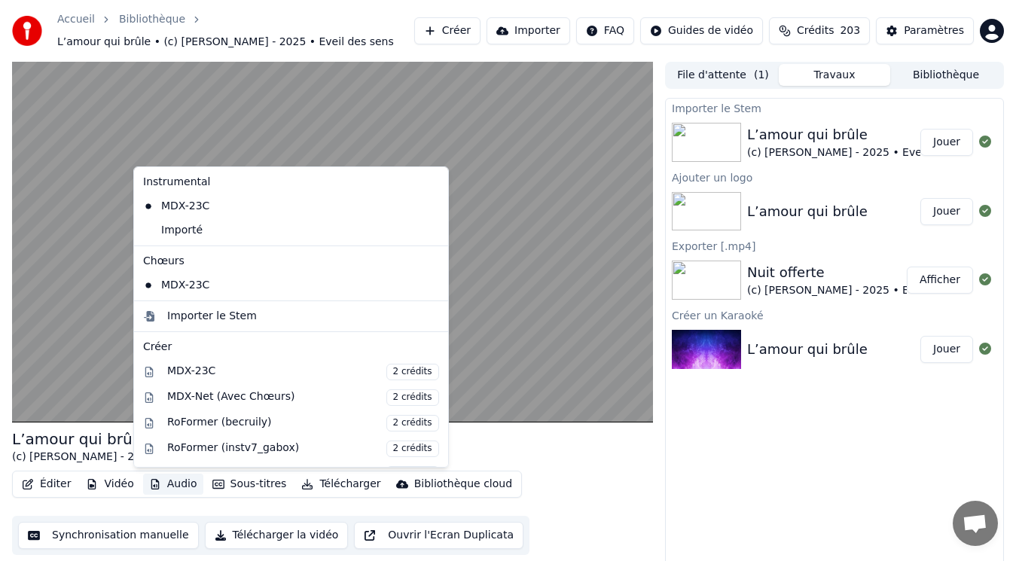
click at [157, 483] on button "Audio" at bounding box center [173, 484] width 60 height 21
click at [170, 324] on div "Importer le Stem" at bounding box center [291, 316] width 308 height 24
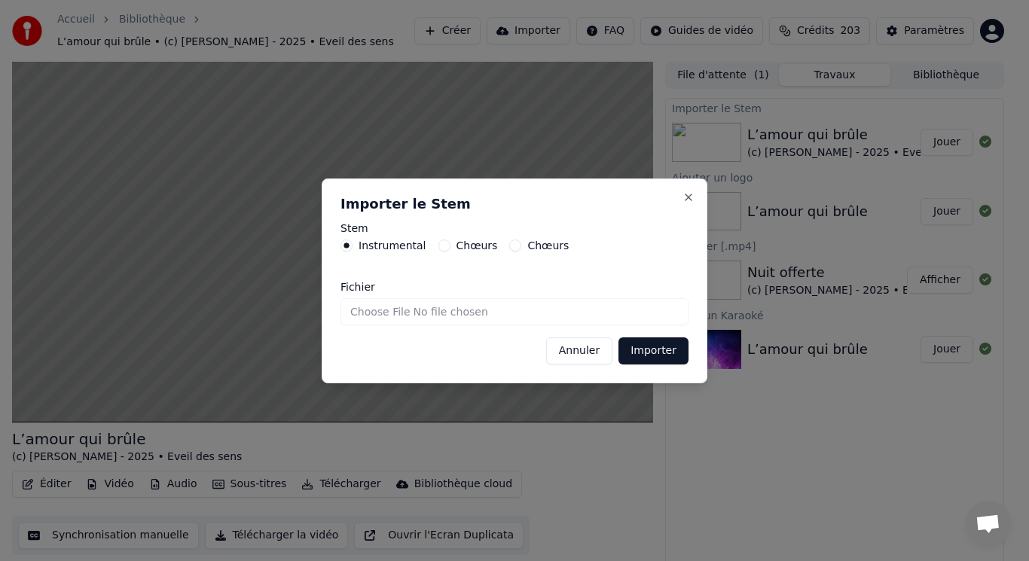
click at [441, 246] on button "Chœurs" at bounding box center [444, 246] width 12 height 12
click at [380, 307] on input "Fichier" at bounding box center [514, 311] width 348 height 27
type input "**********"
click at [645, 356] on button "Importer" at bounding box center [653, 350] width 70 height 27
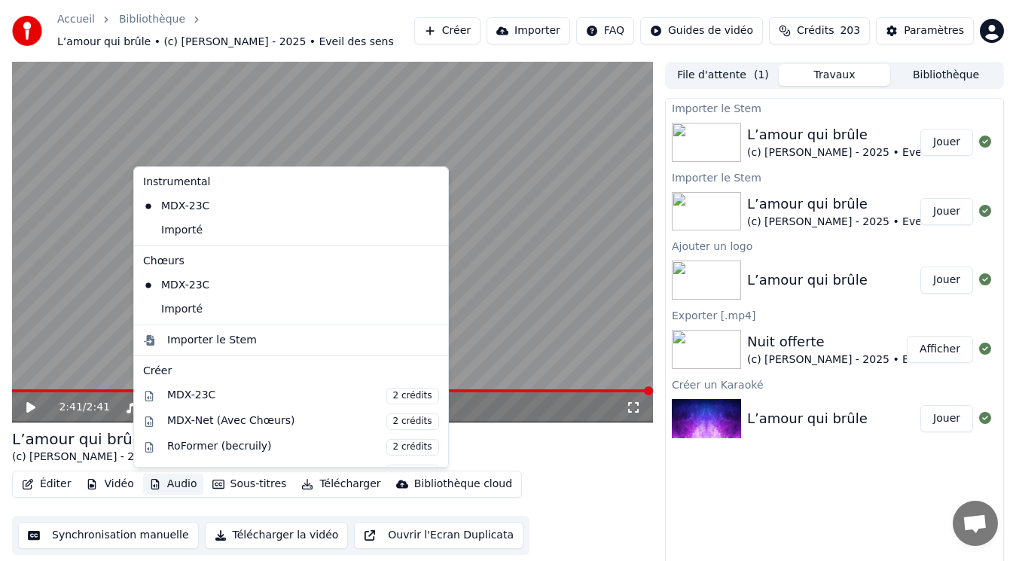
click at [179, 486] on button "Audio" at bounding box center [173, 484] width 60 height 21
click at [172, 314] on div "Importé" at bounding box center [279, 310] width 285 height 24
click at [175, 485] on button "Audio" at bounding box center [173, 484] width 60 height 21
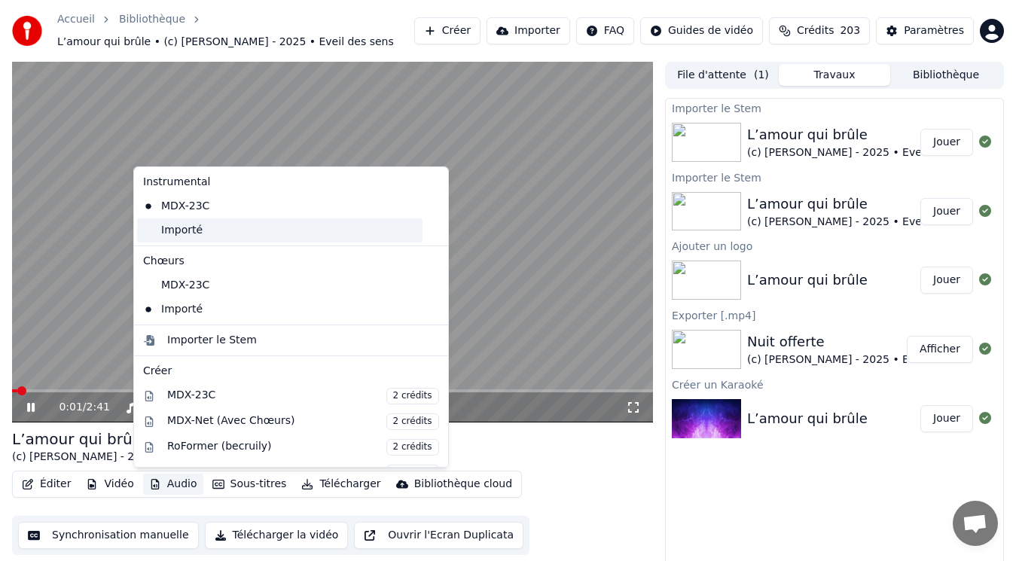
click at [182, 233] on div "Importé" at bounding box center [279, 230] width 285 height 24
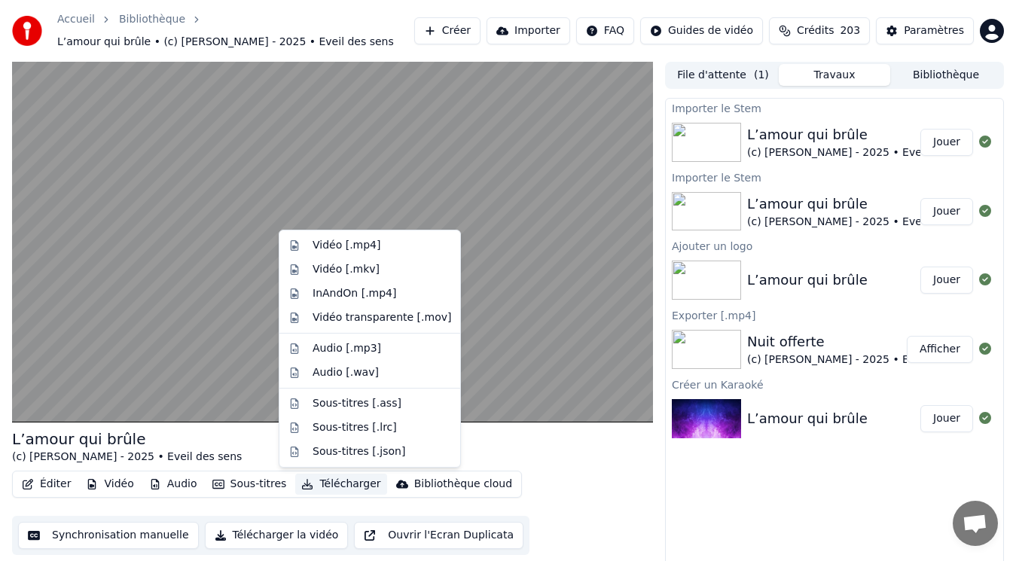
click at [328, 490] on button "Télécharger" at bounding box center [340, 484] width 91 height 21
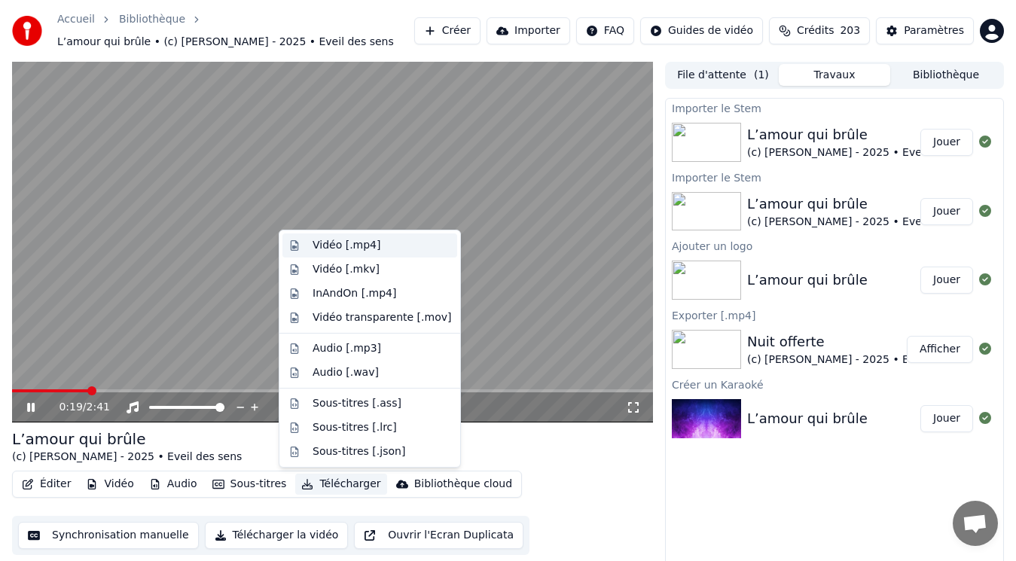
click at [348, 243] on div "Vidéo [.mp4]" at bounding box center [347, 245] width 68 height 15
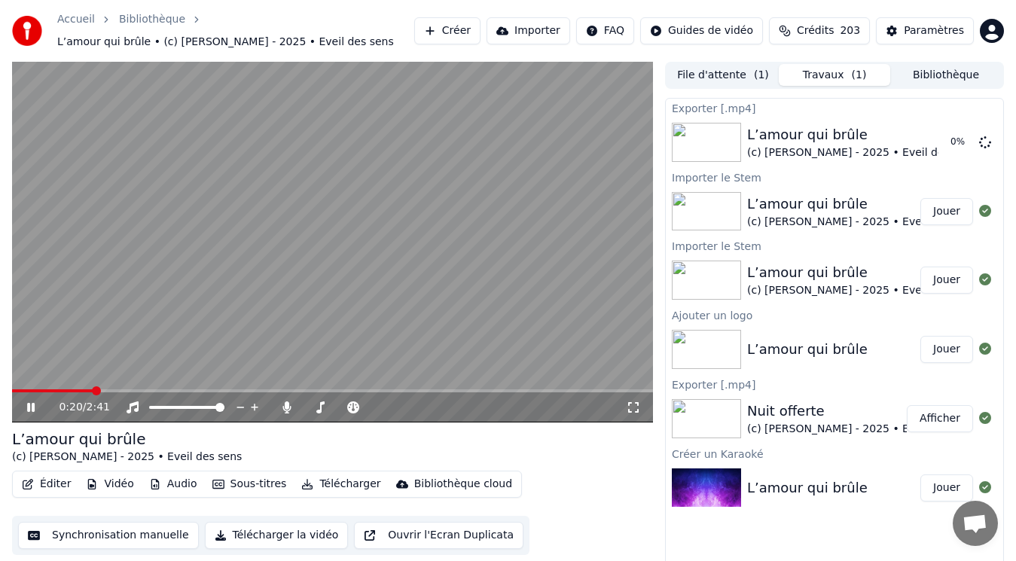
click at [178, 253] on video at bounding box center [332, 242] width 641 height 361
